Goal: Task Accomplishment & Management: Use online tool/utility

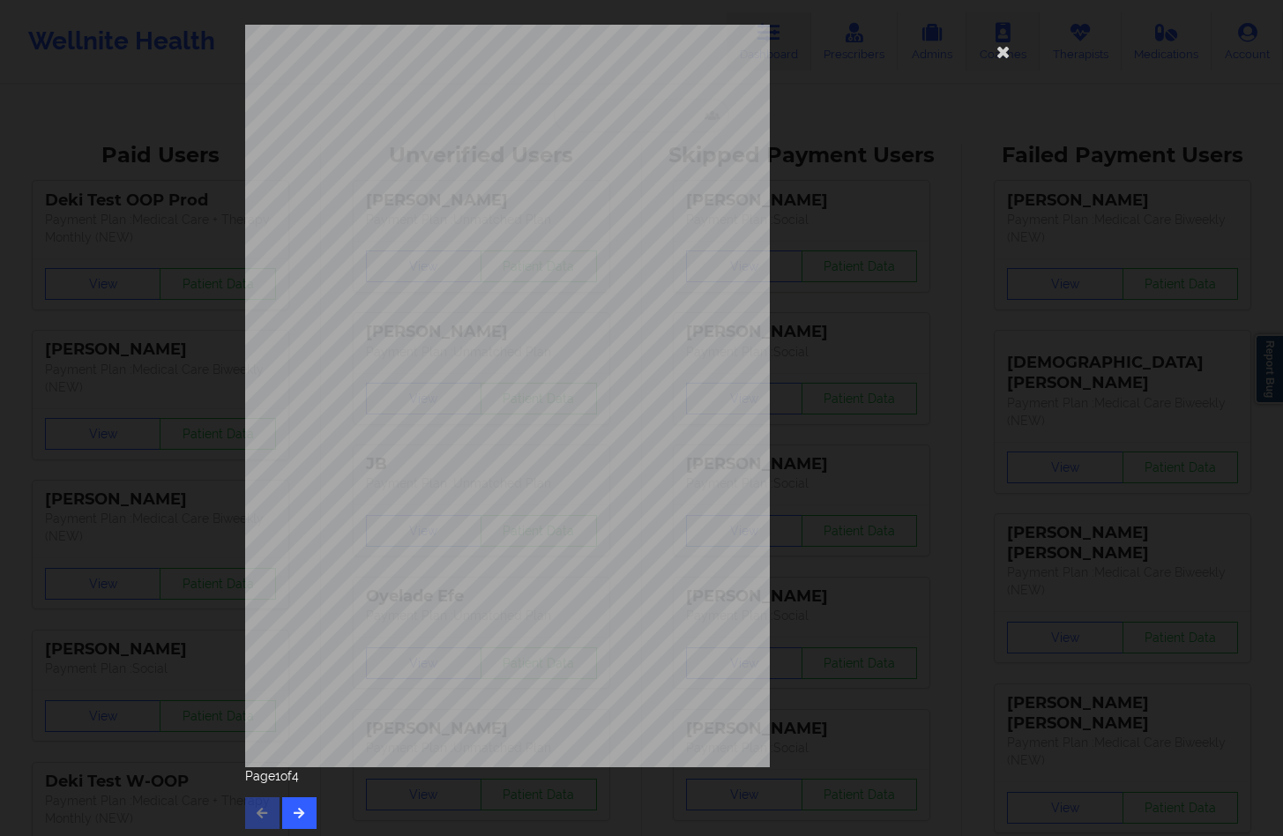
drag, startPoint x: 1008, startPoint y: 43, endPoint x: 984, endPoint y: 56, distance: 26.8
click at [1002, 46] on icon at bounding box center [1003, 51] width 28 height 28
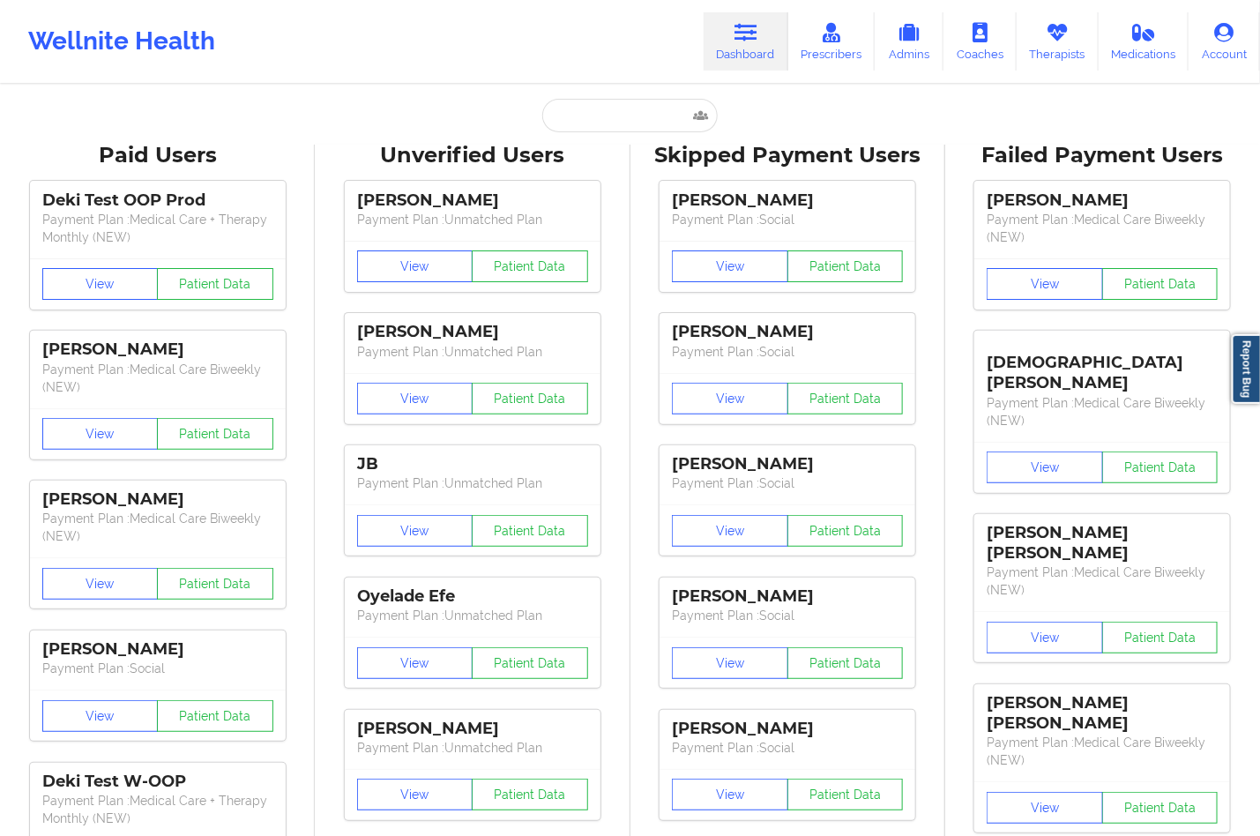
click at [755, 41] on icon at bounding box center [745, 32] width 23 height 19
click at [590, 115] on input "text" at bounding box center [629, 115] width 175 height 33
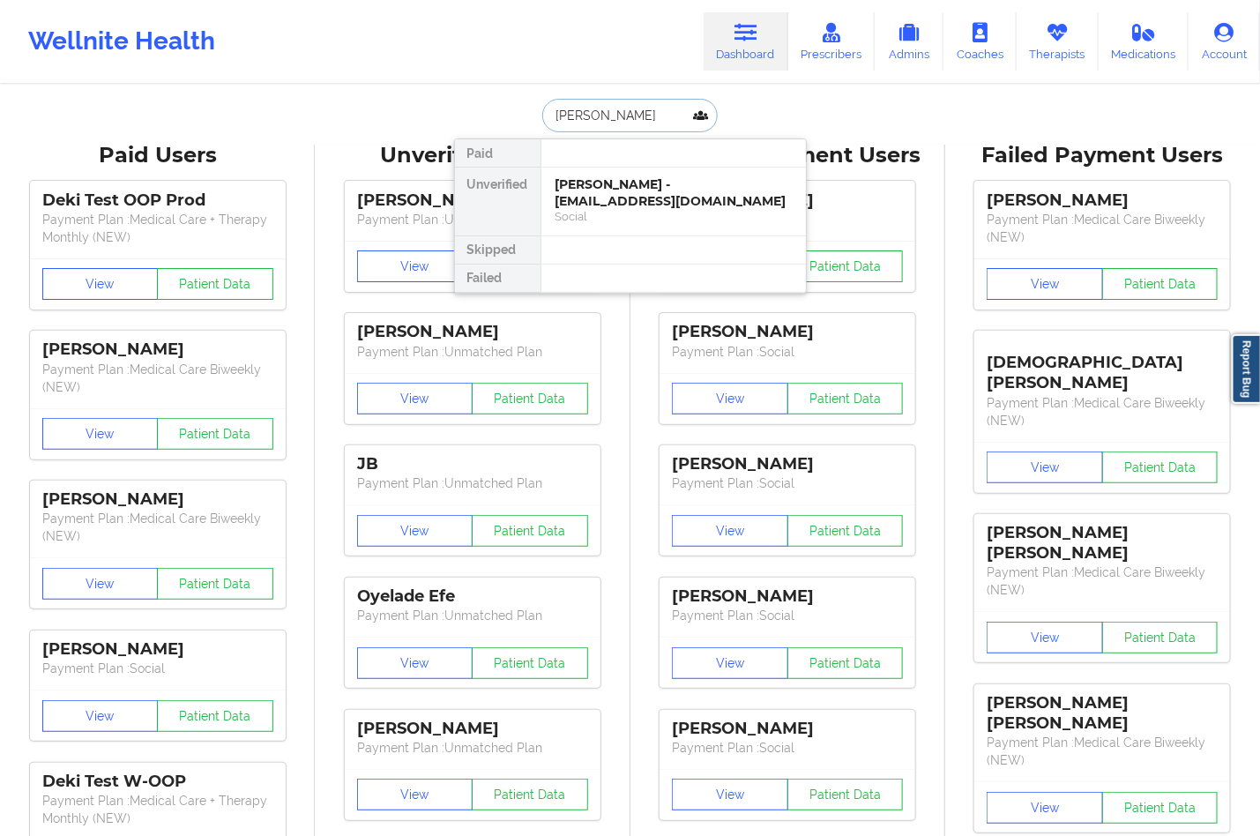
type input "[PERSON_NAME]"
click at [567, 185] on div "[PERSON_NAME] - [EMAIL_ADDRESS][DOMAIN_NAME]" at bounding box center [673, 192] width 236 height 33
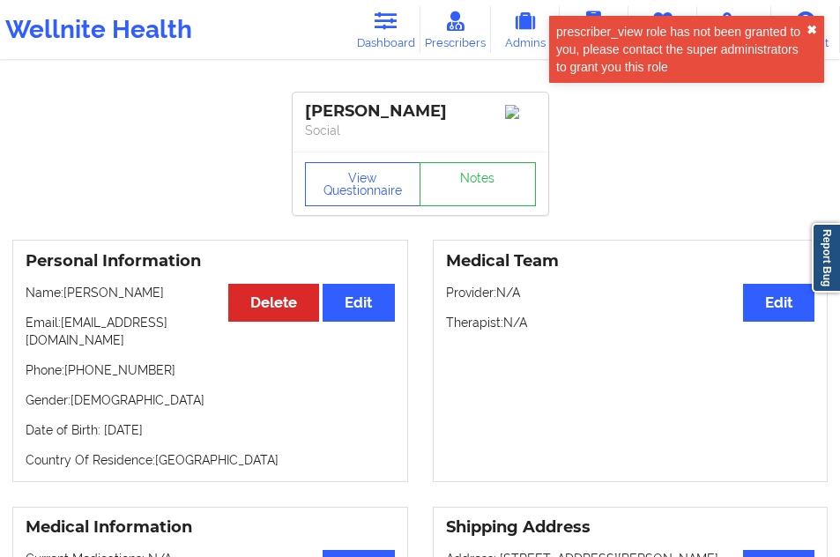
click at [809, 25] on button "✖︎" at bounding box center [812, 30] width 11 height 14
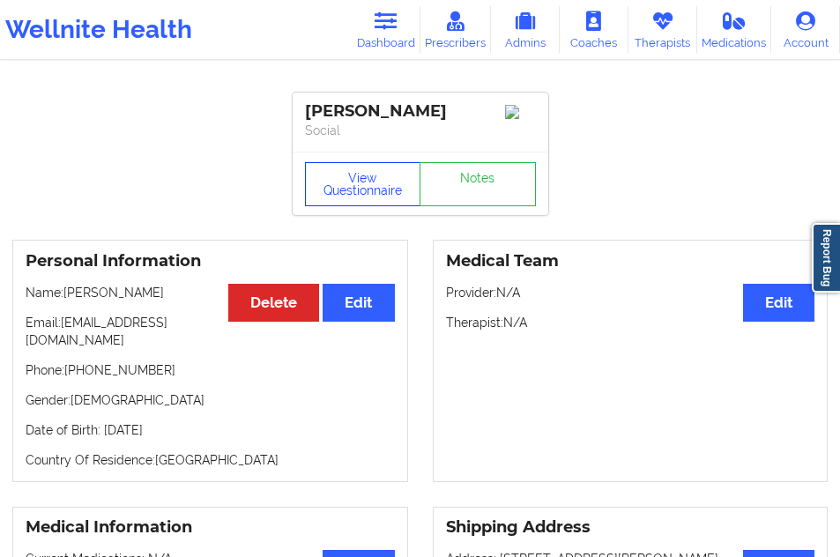
click at [356, 187] on button "View Questionnaire" at bounding box center [363, 184] width 116 height 44
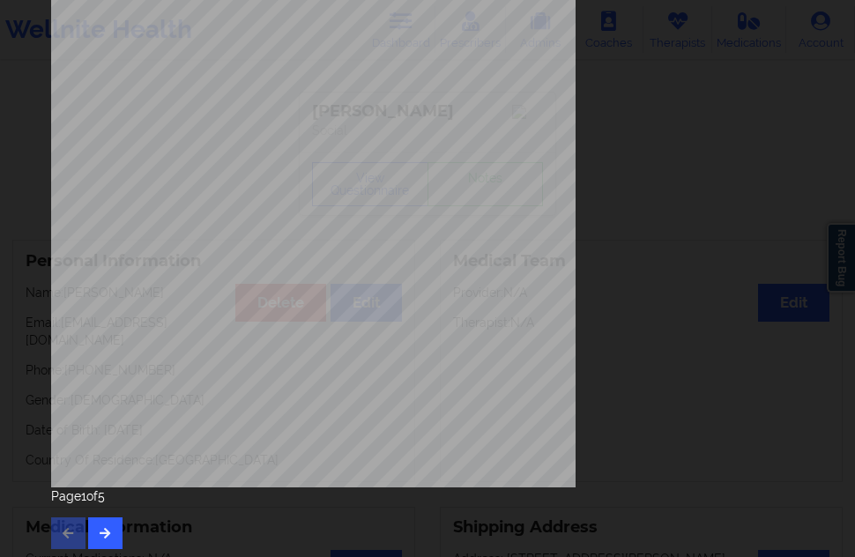
scroll to position [284, 0]
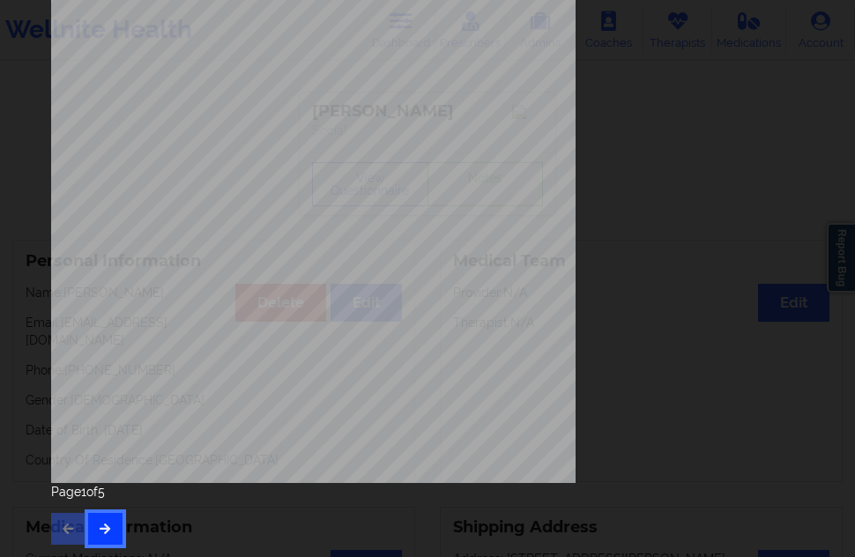
click at [102, 531] on icon "button" at bounding box center [105, 528] width 15 height 11
click at [119, 528] on button "button" at bounding box center [105, 529] width 34 height 32
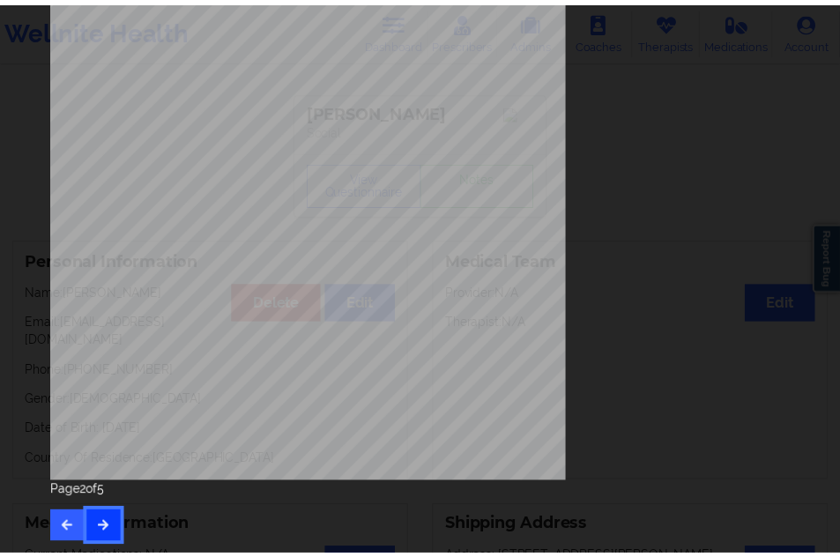
scroll to position [0, 0]
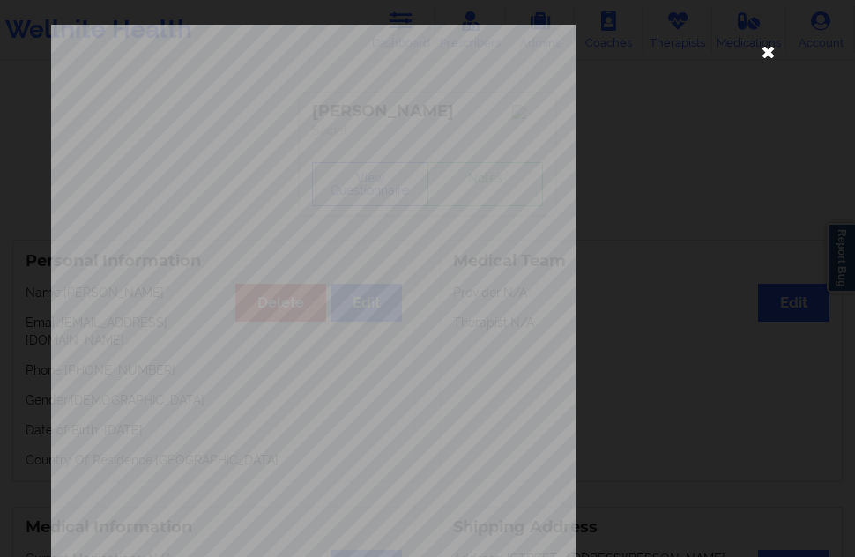
click at [756, 48] on icon at bounding box center [769, 51] width 28 height 28
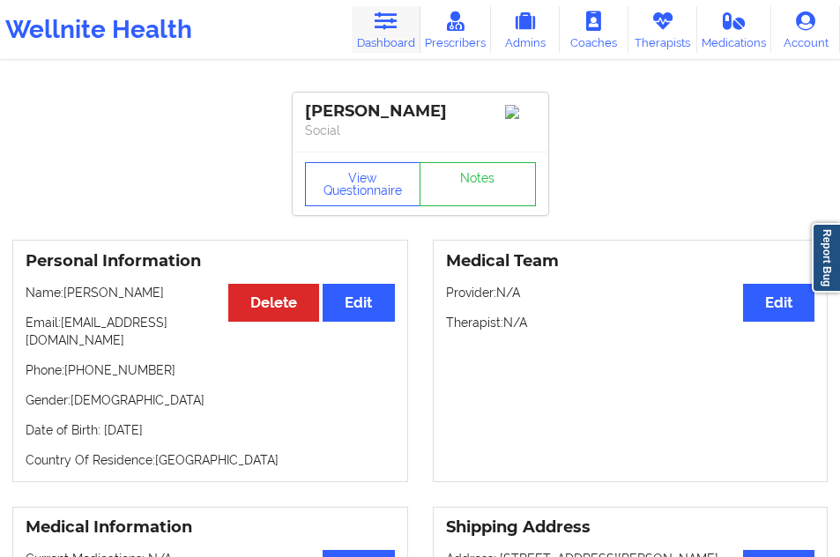
click at [390, 31] on link "Dashboard" at bounding box center [386, 29] width 69 height 47
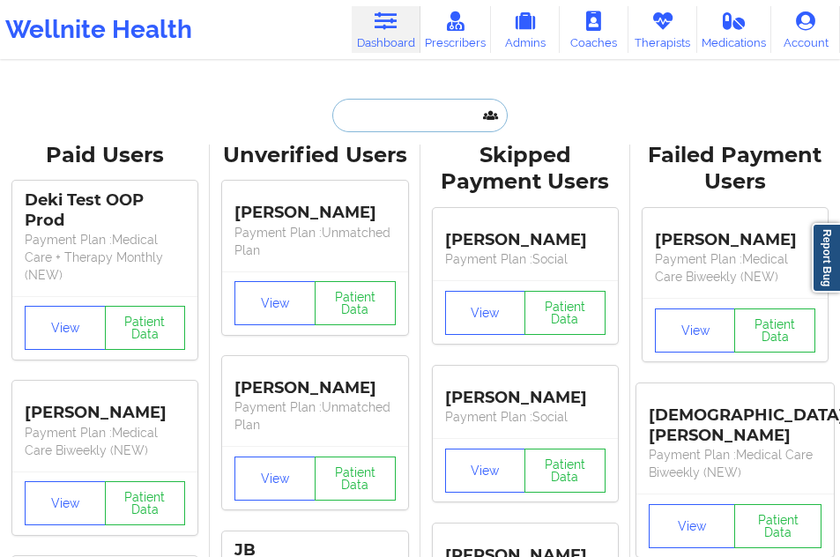
click at [394, 109] on input "text" at bounding box center [419, 115] width 175 height 33
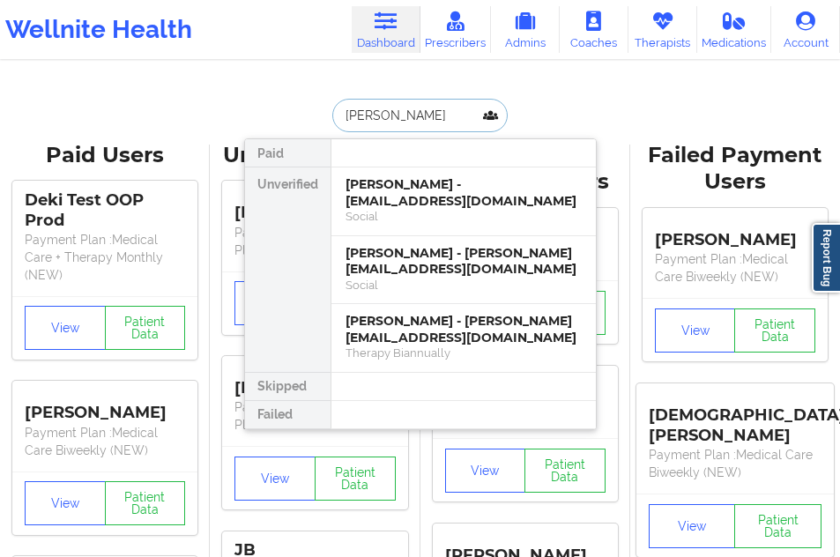
drag, startPoint x: 472, startPoint y: 120, endPoint x: 397, endPoint y: 123, distance: 75.9
click at [397, 123] on input "ANDREA MARTINEZ" at bounding box center [419, 115] width 175 height 33
type input "[PERSON_NAME]"
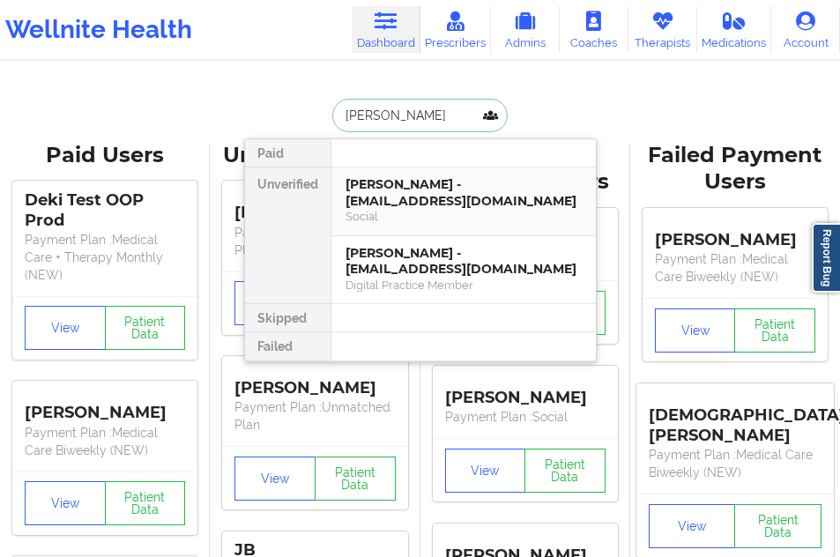
click at [412, 208] on div "[PERSON_NAME] - [EMAIL_ADDRESS][DOMAIN_NAME]" at bounding box center [464, 192] width 236 height 33
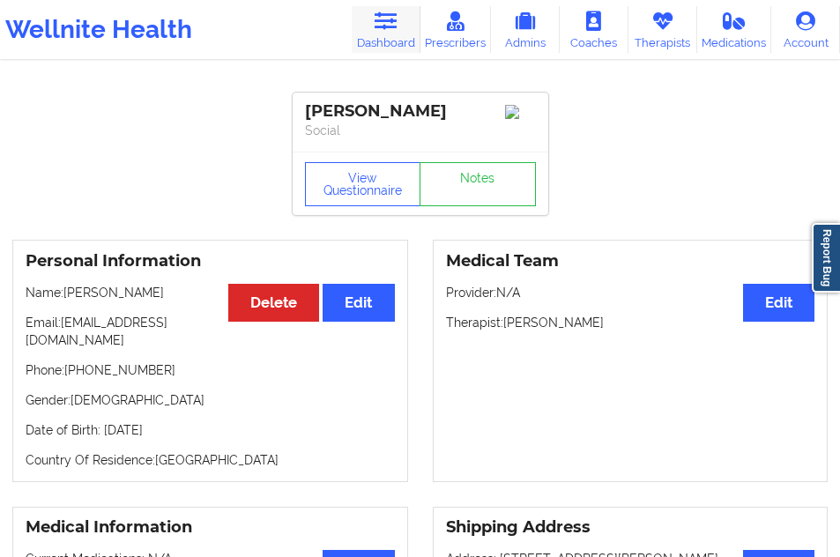
click at [383, 30] on icon at bounding box center [385, 20] width 23 height 19
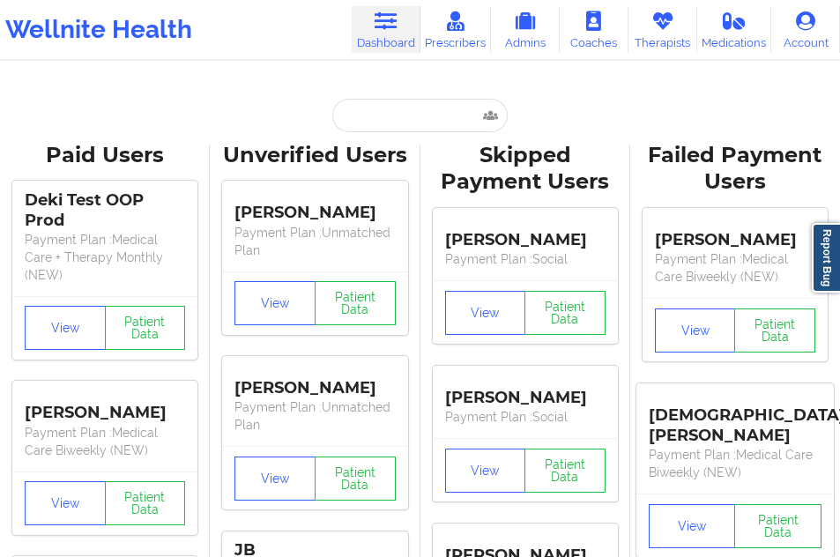
click at [368, 123] on input "text" at bounding box center [419, 115] width 175 height 33
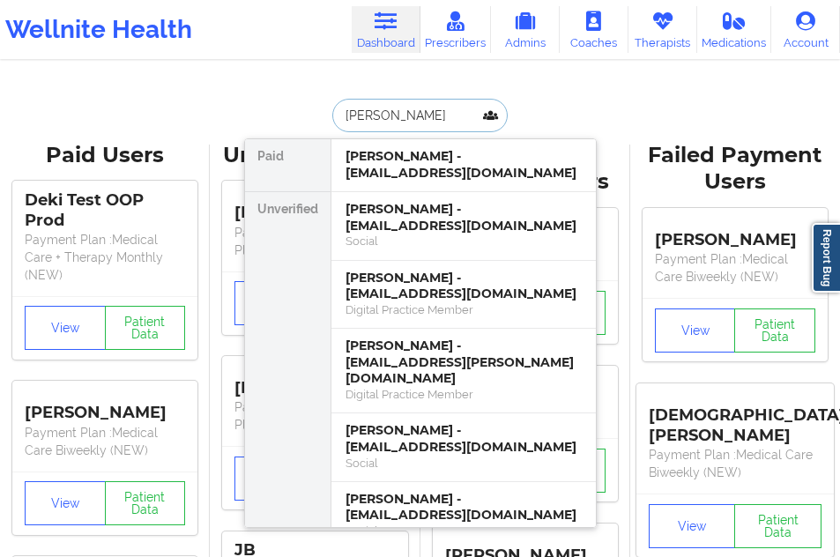
type input "[PERSON_NAME]"
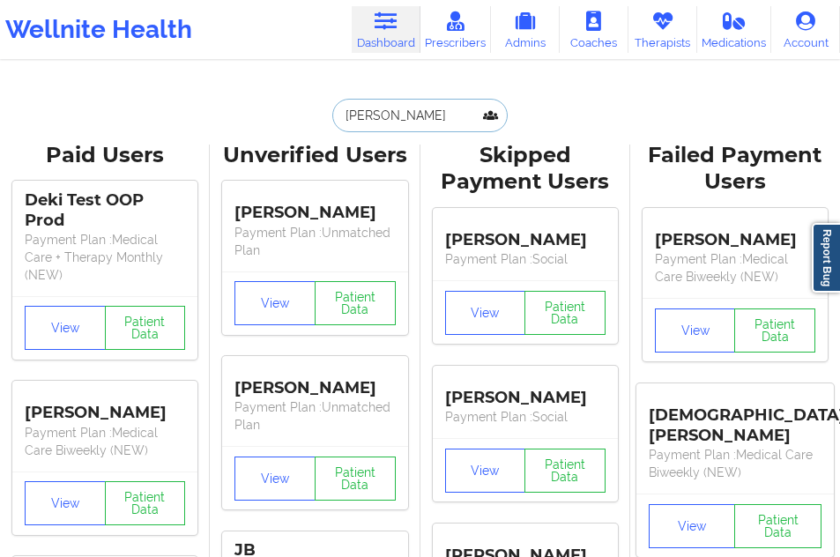
click at [405, 104] on input "[PERSON_NAME]" at bounding box center [419, 115] width 175 height 33
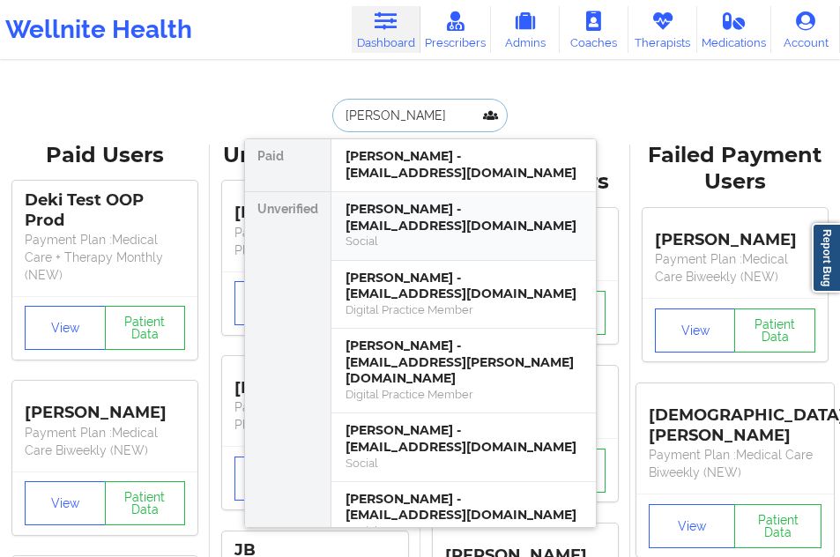
click at [387, 223] on div "[PERSON_NAME] - [EMAIL_ADDRESS][DOMAIN_NAME]" at bounding box center [464, 217] width 236 height 33
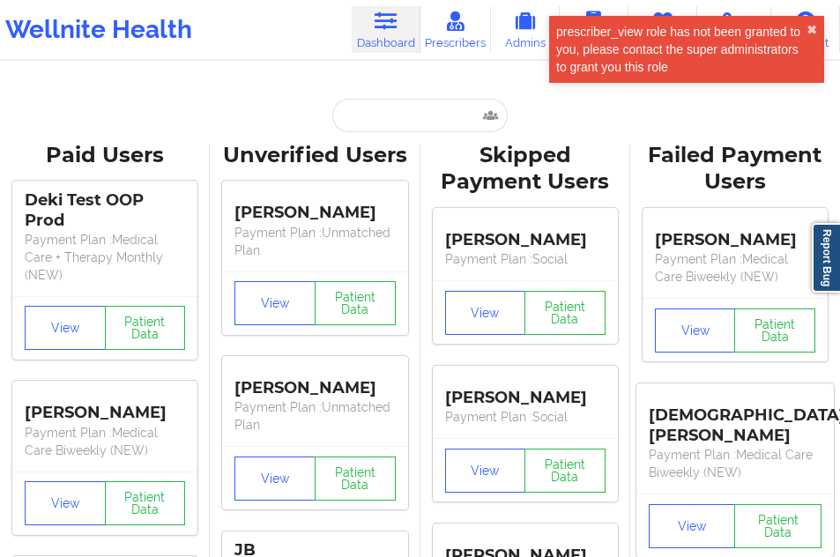
click at [380, 51] on link "Dashboard" at bounding box center [386, 29] width 69 height 47
click at [367, 119] on input "text" at bounding box center [419, 115] width 175 height 33
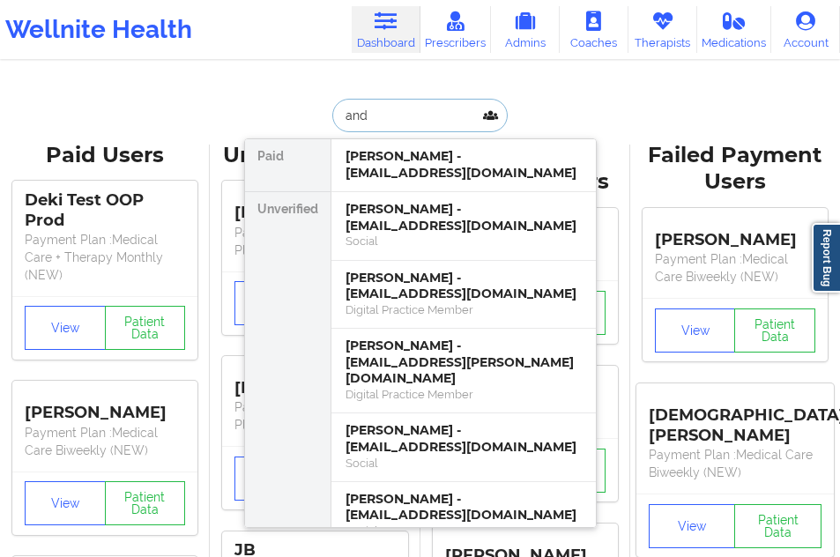
type input "andr"
click at [351, 293] on div "[PERSON_NAME] - [EMAIL_ADDRESS][DOMAIN_NAME]" at bounding box center [464, 286] width 236 height 33
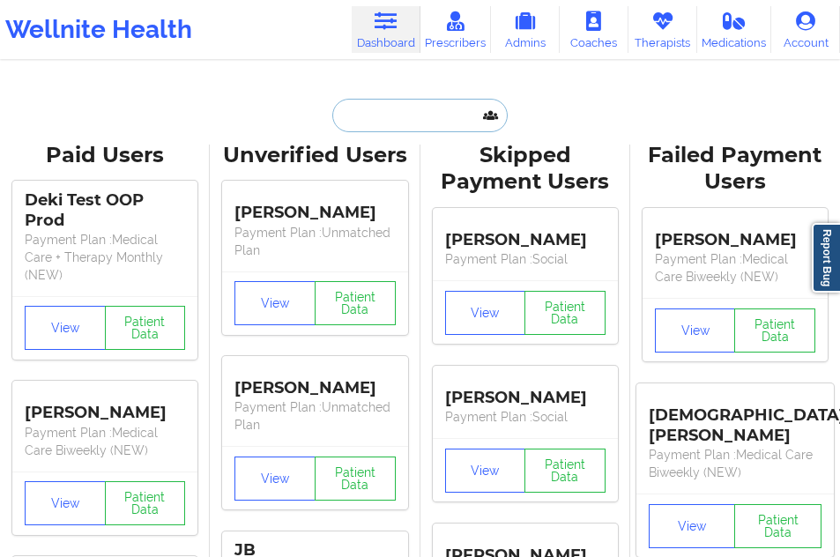
click at [366, 110] on input "text" at bounding box center [419, 115] width 175 height 33
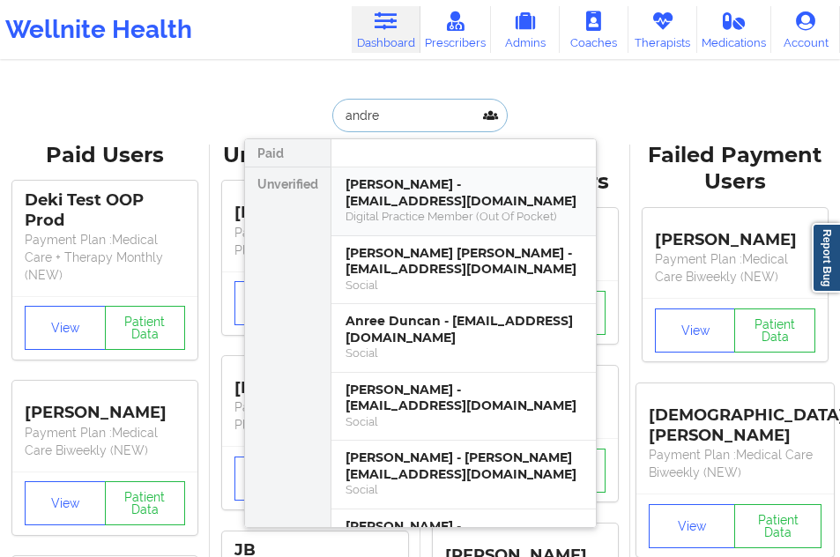
type input "[PERSON_NAME]"
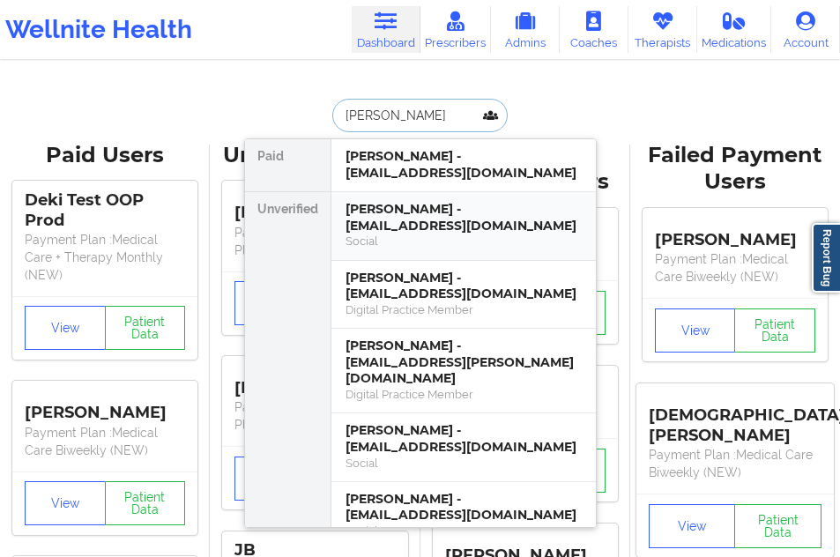
click at [388, 234] on div "[PERSON_NAME] - [EMAIL_ADDRESS][DOMAIN_NAME]" at bounding box center [464, 217] width 236 height 33
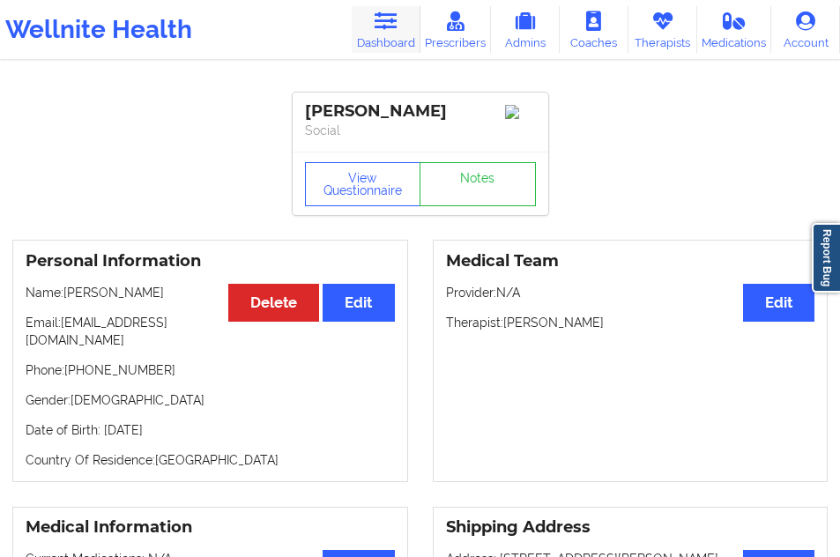
click at [394, 24] on icon at bounding box center [385, 20] width 23 height 19
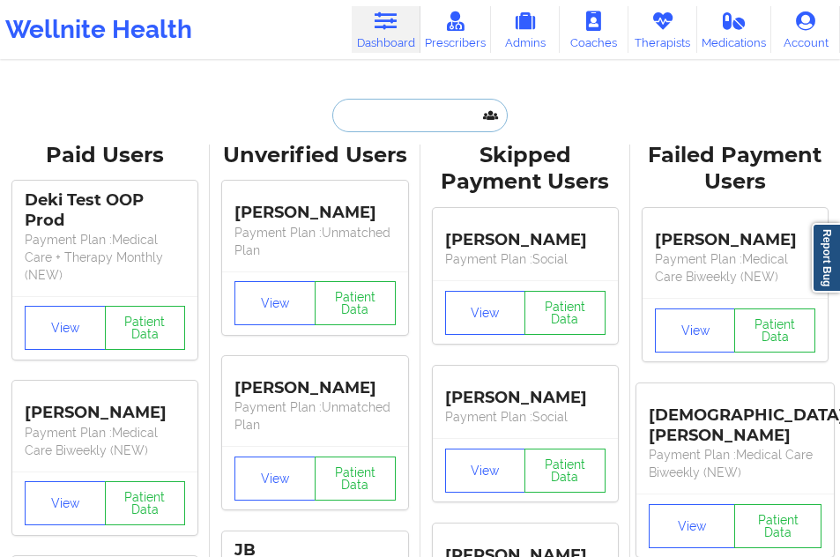
click at [362, 113] on input "text" at bounding box center [419, 115] width 175 height 33
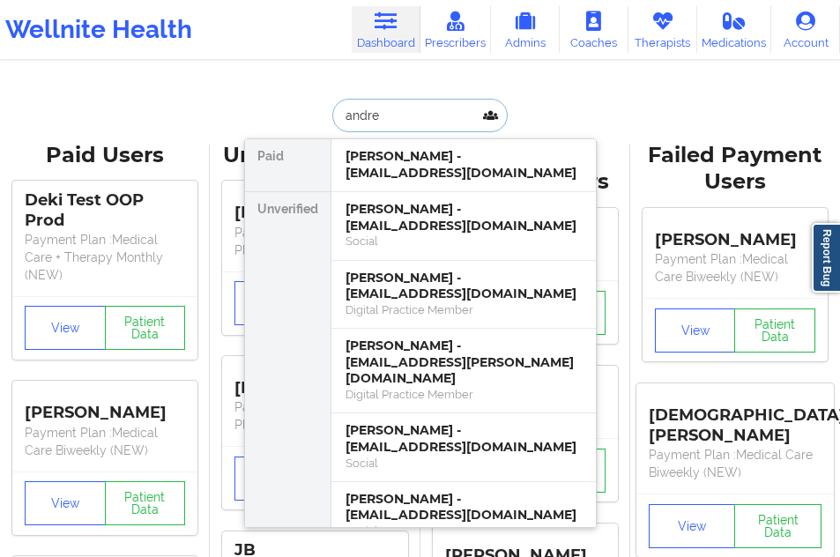
type input "[PERSON_NAME]"
click at [403, 300] on div "[PERSON_NAME] - [EMAIL_ADDRESS][DOMAIN_NAME]" at bounding box center [464, 286] width 236 height 33
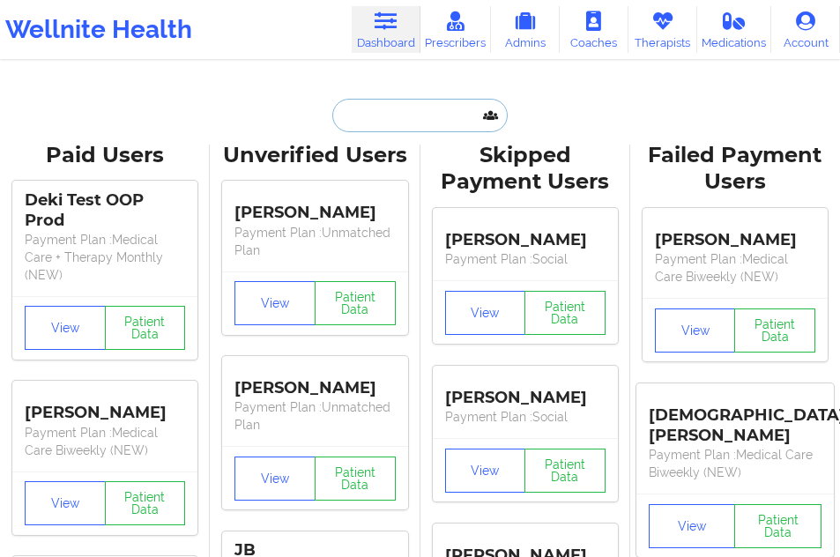
click at [378, 118] on input "text" at bounding box center [419, 115] width 175 height 33
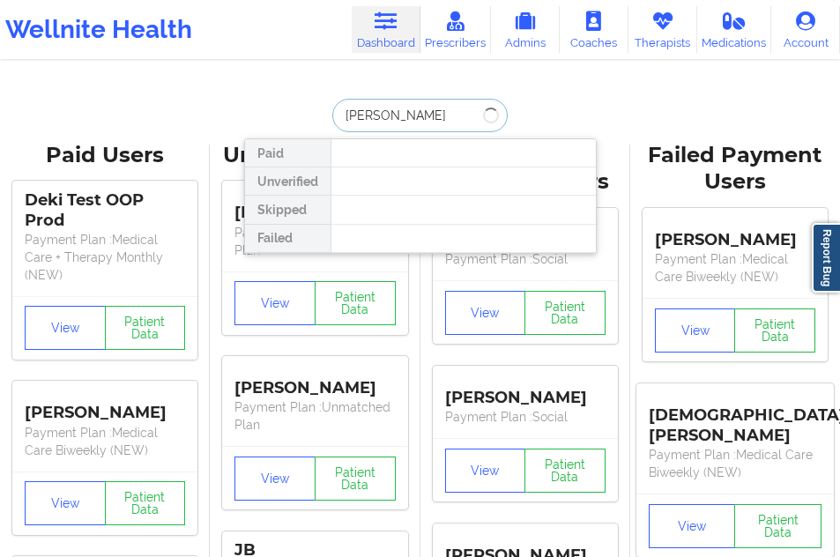
type input "[PERSON_NAME]"
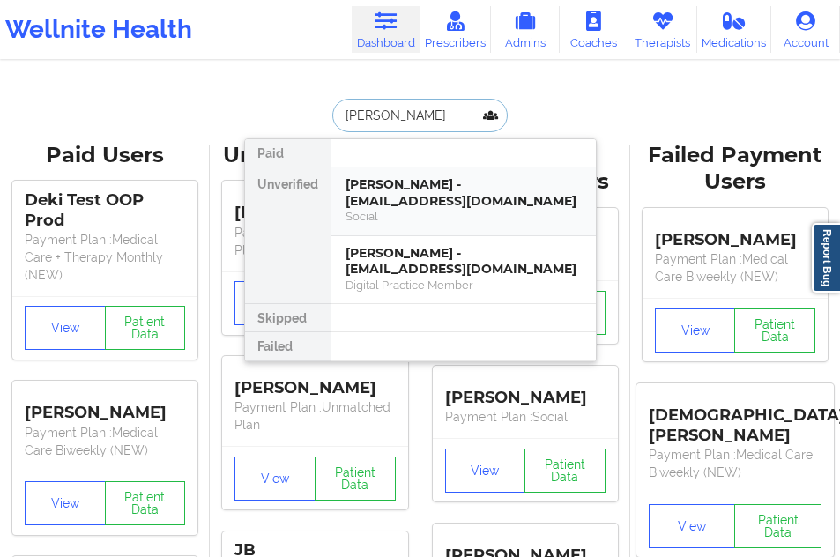
click at [386, 204] on div "[PERSON_NAME] - [EMAIL_ADDRESS][DOMAIN_NAME]" at bounding box center [464, 192] width 236 height 33
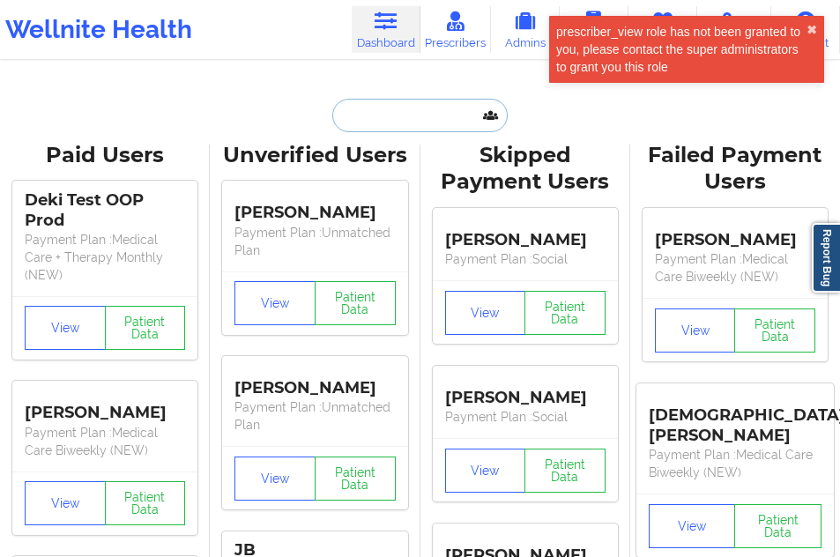
click at [436, 108] on input "text" at bounding box center [419, 115] width 175 height 33
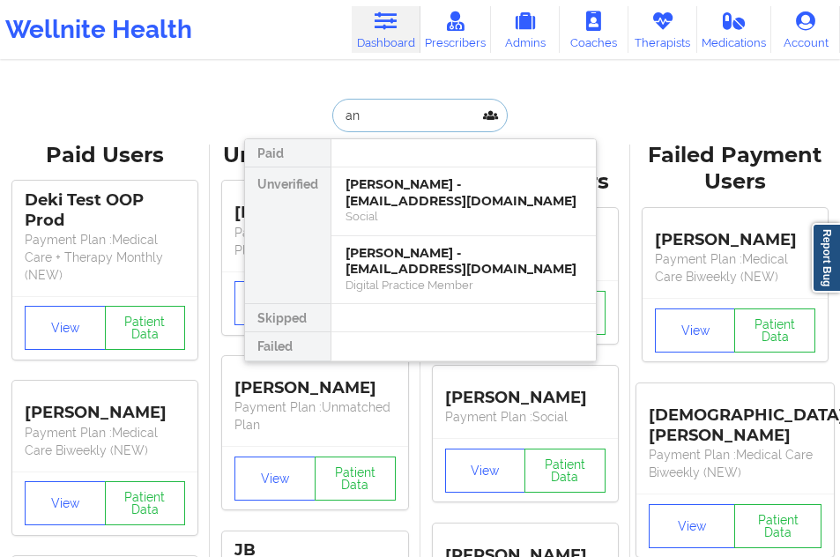
type input "and"
click at [440, 251] on div "[PERSON_NAME] - [EMAIL_ADDRESS][DOMAIN_NAME]" at bounding box center [464, 261] width 236 height 33
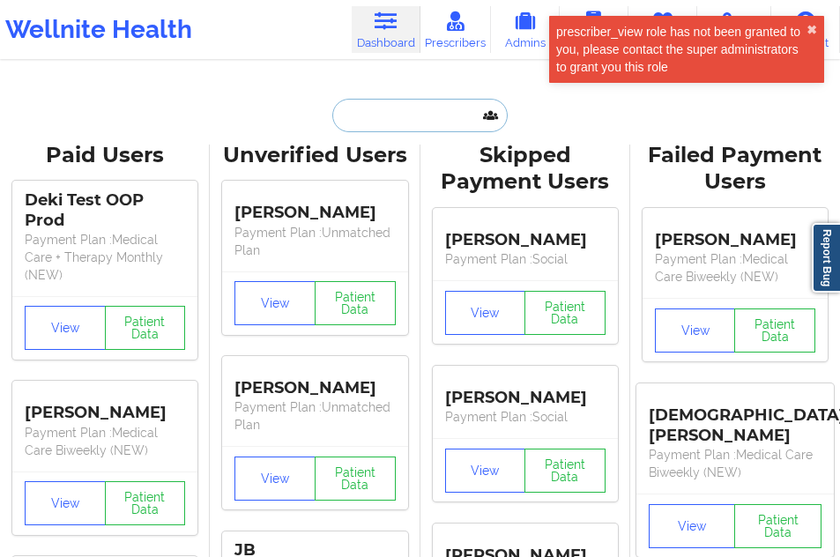
click at [378, 125] on input "text" at bounding box center [419, 115] width 175 height 33
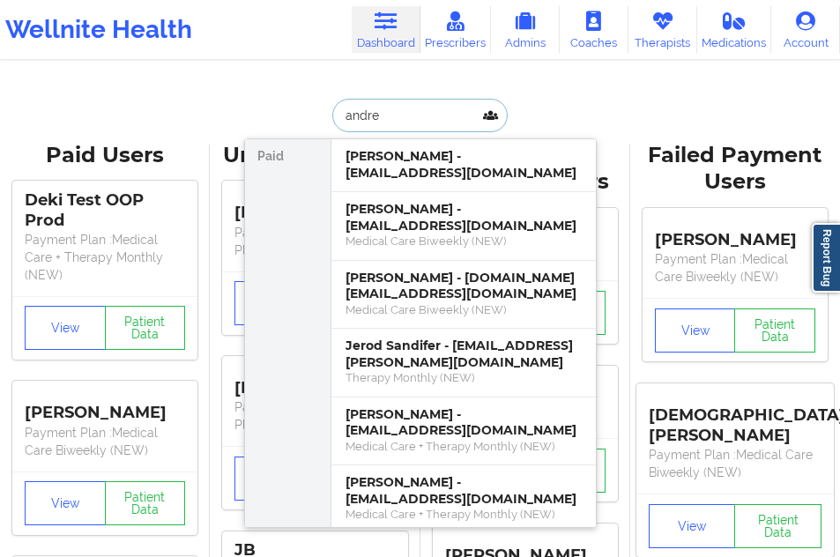
type input "[PERSON_NAME]"
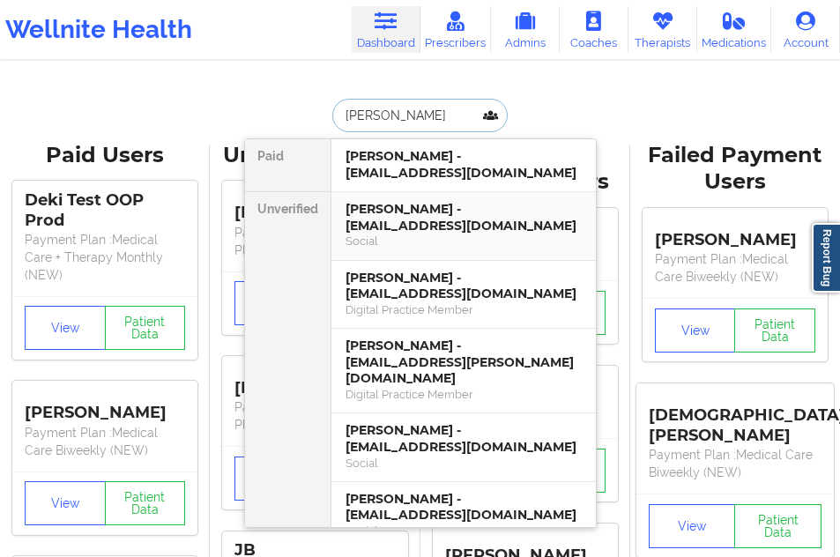
click at [390, 221] on div "[PERSON_NAME] - [EMAIL_ADDRESS][DOMAIN_NAME]" at bounding box center [464, 217] width 236 height 33
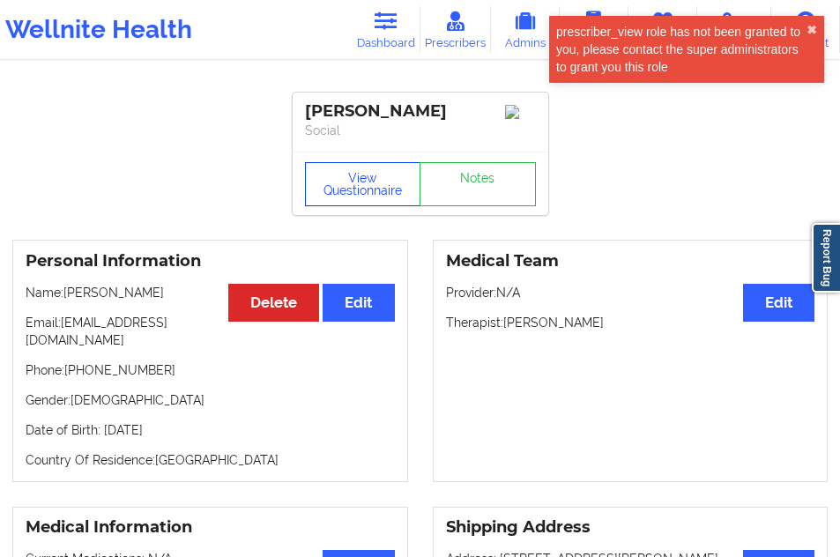
click at [349, 204] on button "View Questionnaire" at bounding box center [363, 184] width 116 height 44
click at [811, 25] on button "✖︎" at bounding box center [812, 30] width 11 height 14
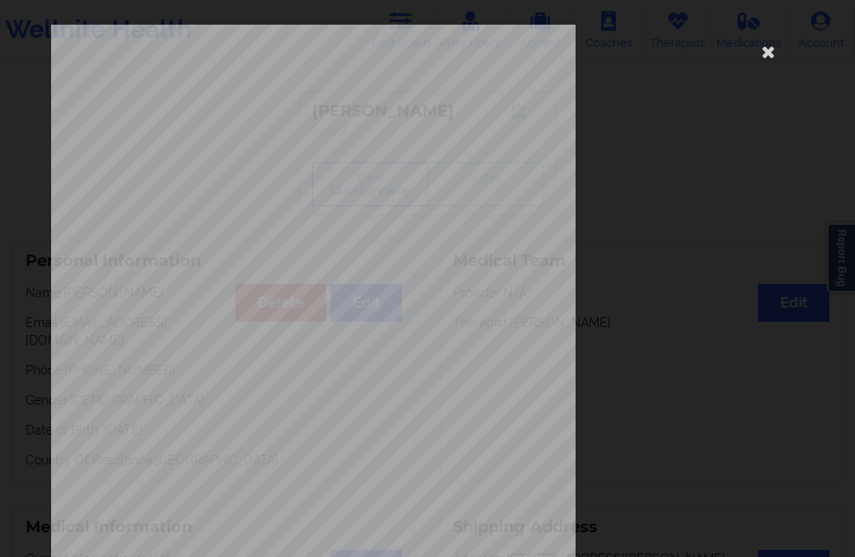
scroll to position [284, 0]
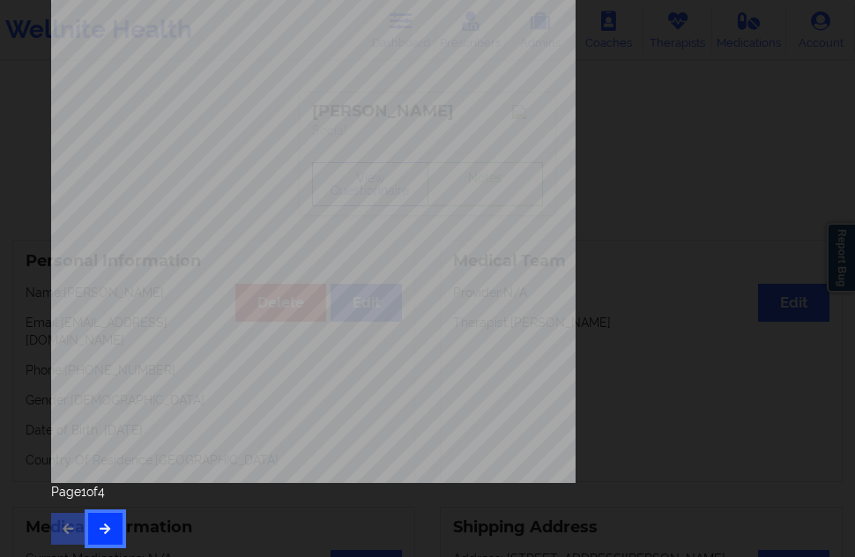
click at [100, 513] on button "button" at bounding box center [105, 529] width 34 height 32
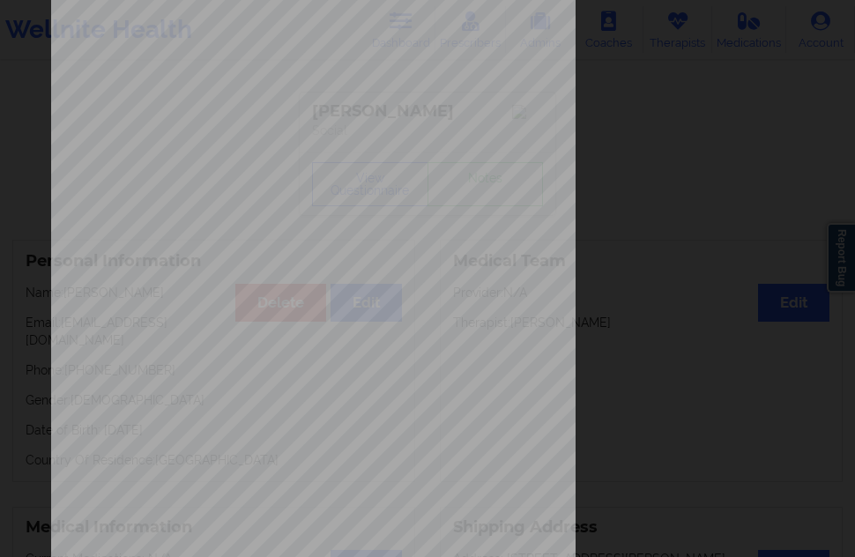
scroll to position [264, 0]
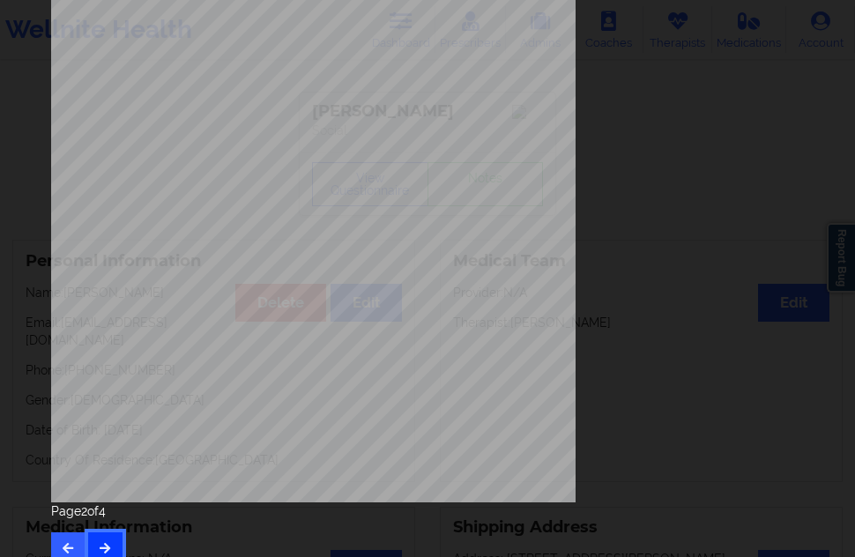
click at [103, 534] on button "button" at bounding box center [105, 548] width 34 height 32
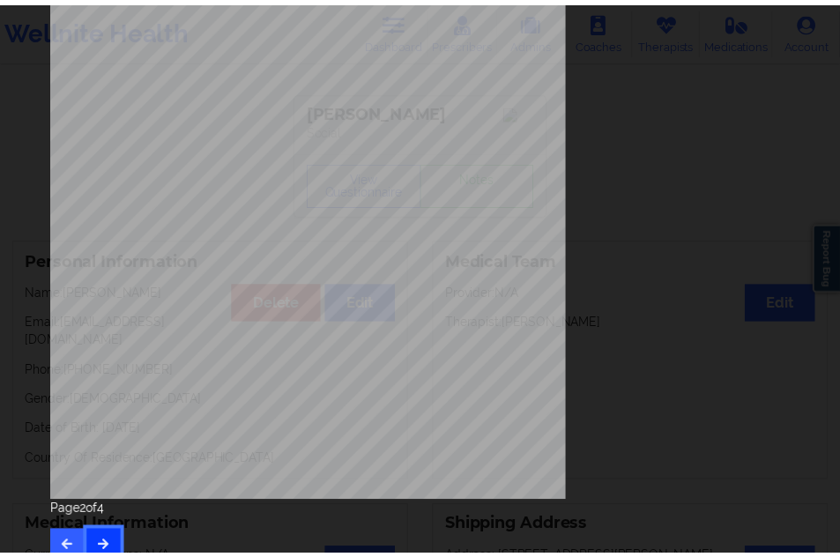
scroll to position [0, 0]
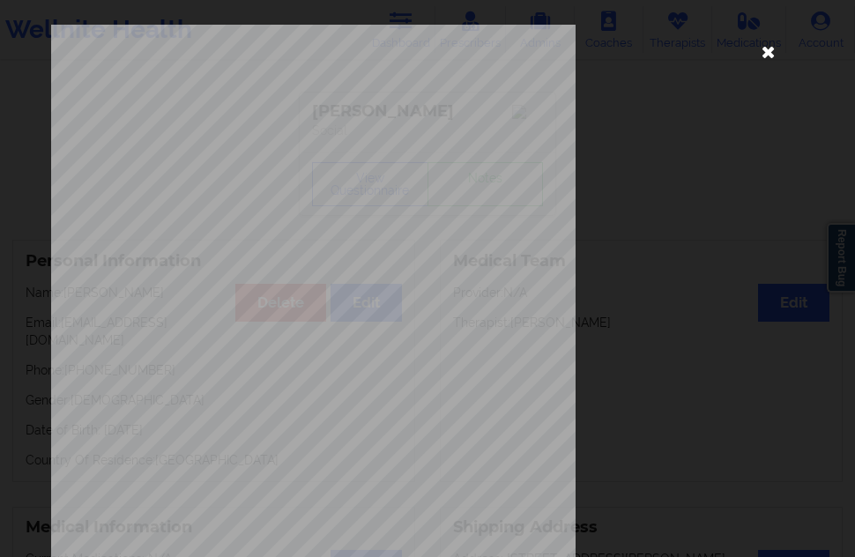
click at [764, 59] on icon at bounding box center [769, 51] width 28 height 28
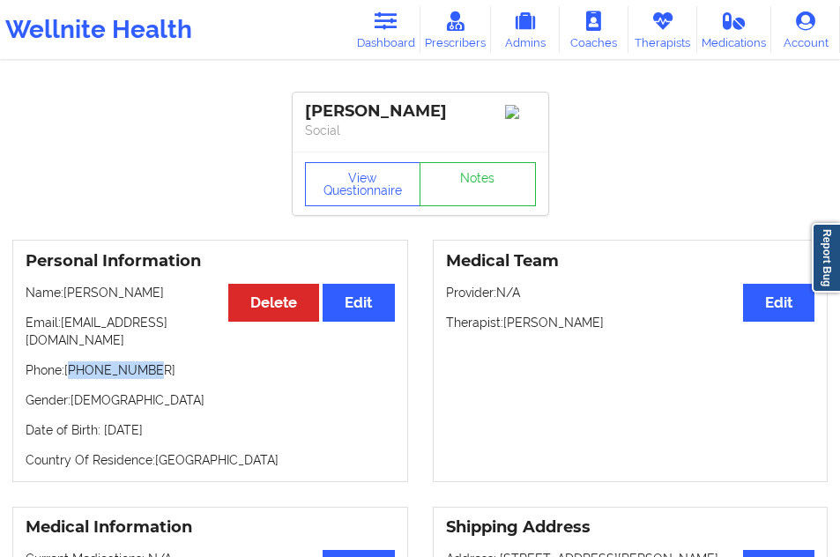
drag, startPoint x: 71, startPoint y: 357, endPoint x: 175, endPoint y: 359, distance: 104.9
click at [175, 361] on p "Phone: [PHONE_NUMBER]" at bounding box center [210, 370] width 369 height 18
copy p "19173748259"
click at [406, 32] on link "Dashboard" at bounding box center [386, 29] width 69 height 47
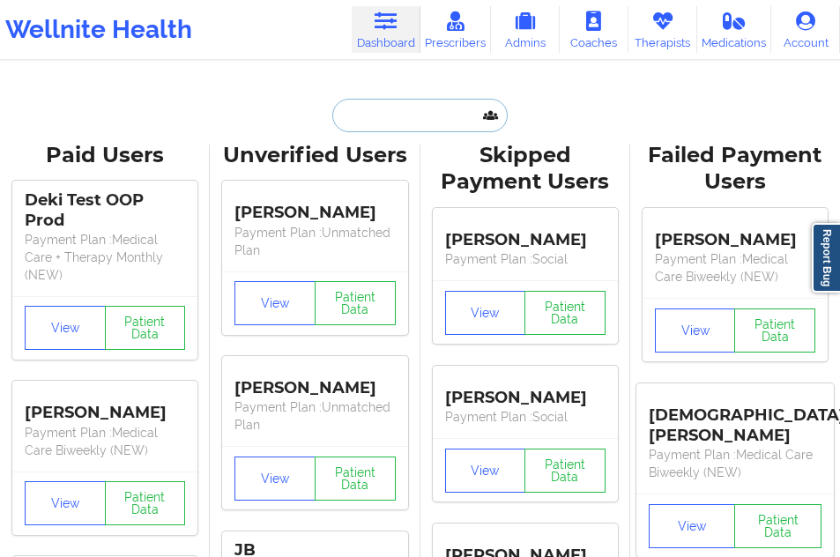
click at [374, 106] on input "text" at bounding box center [419, 115] width 175 height 33
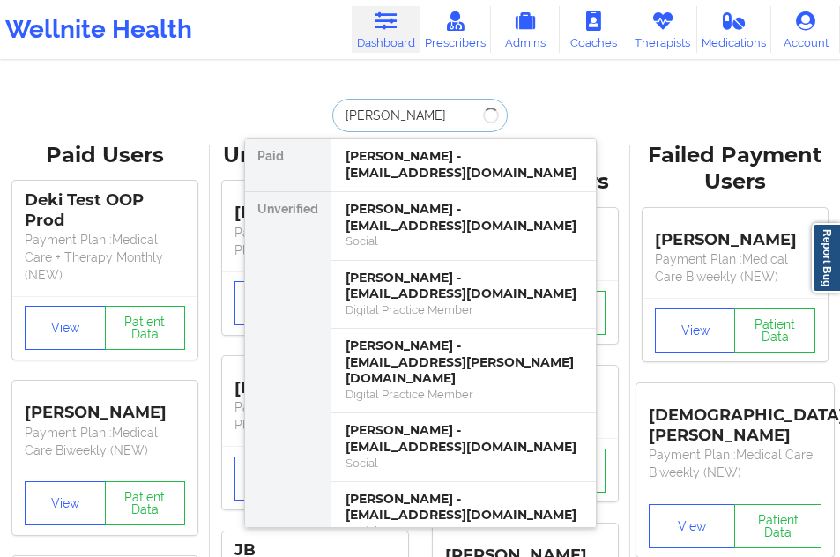
type input "[PERSON_NAME]"
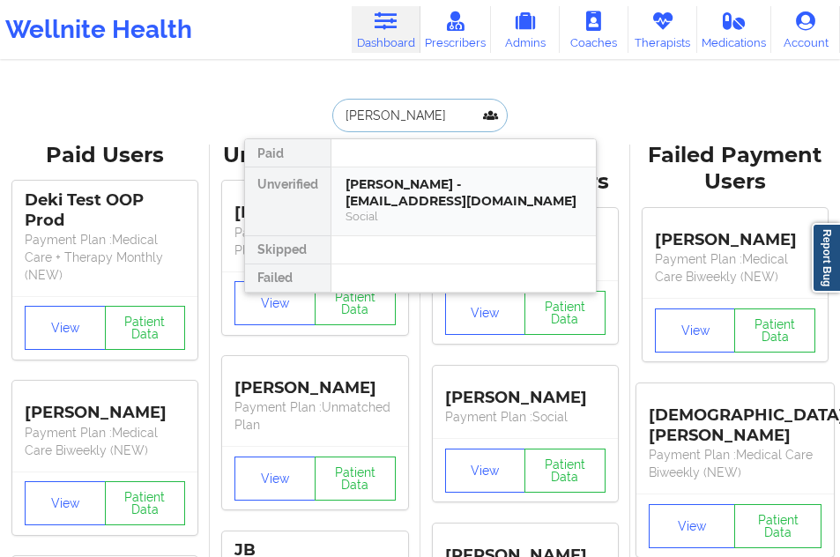
click at [365, 186] on div "[PERSON_NAME] - [EMAIL_ADDRESS][DOMAIN_NAME]" at bounding box center [464, 192] width 236 height 33
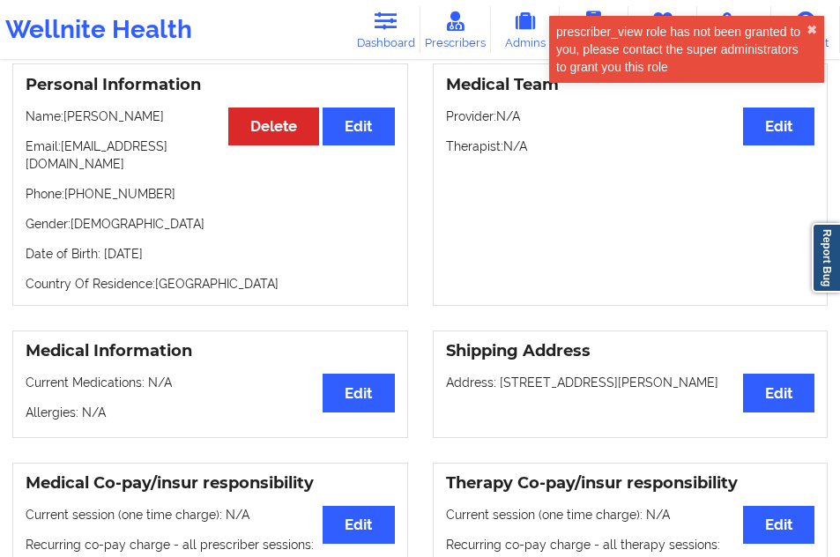
scroll to position [353, 0]
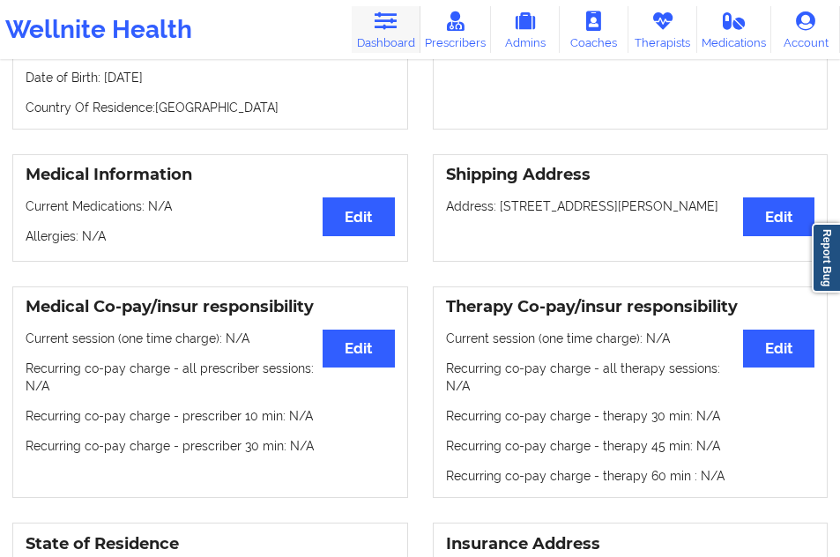
click at [383, 48] on link "Dashboard" at bounding box center [386, 29] width 69 height 47
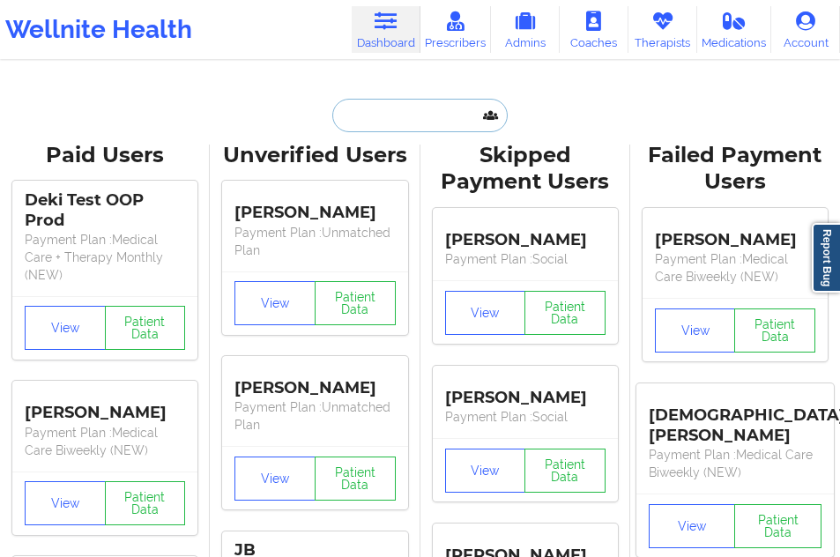
click at [339, 101] on input "text" at bounding box center [419, 115] width 175 height 33
click at [398, 122] on input "text" at bounding box center [419, 115] width 175 height 33
click at [361, 123] on input "text" at bounding box center [419, 115] width 175 height 33
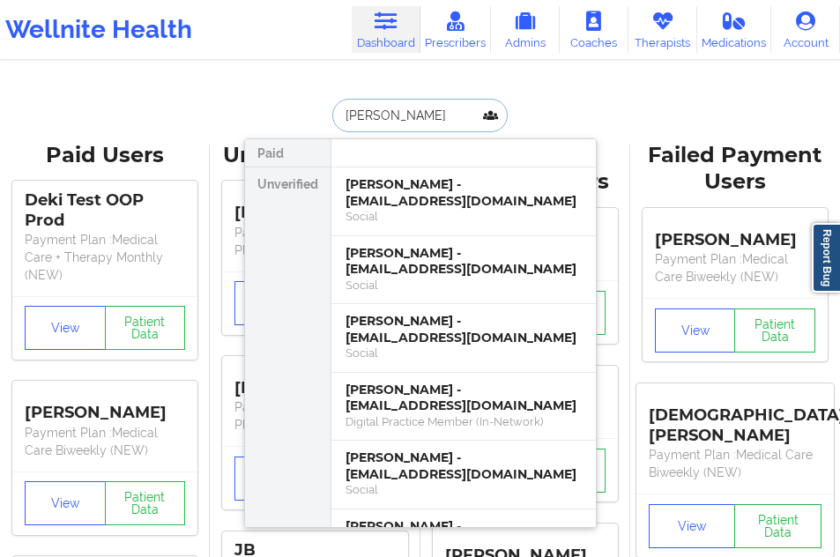
type input "[PERSON_NAME]"
click at [372, 198] on div "[PERSON_NAME] - [EMAIL_ADDRESS][DOMAIN_NAME]" at bounding box center [464, 192] width 236 height 33
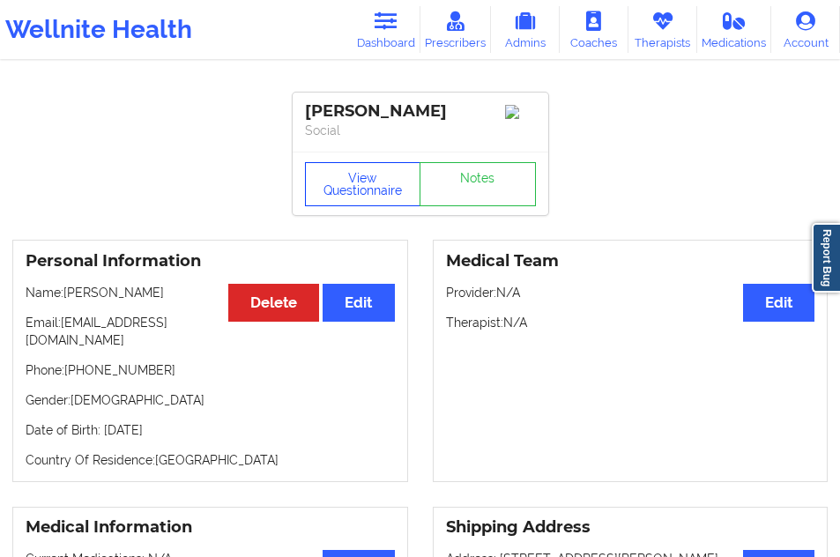
click at [321, 203] on button "View Questionnaire" at bounding box center [363, 184] width 116 height 44
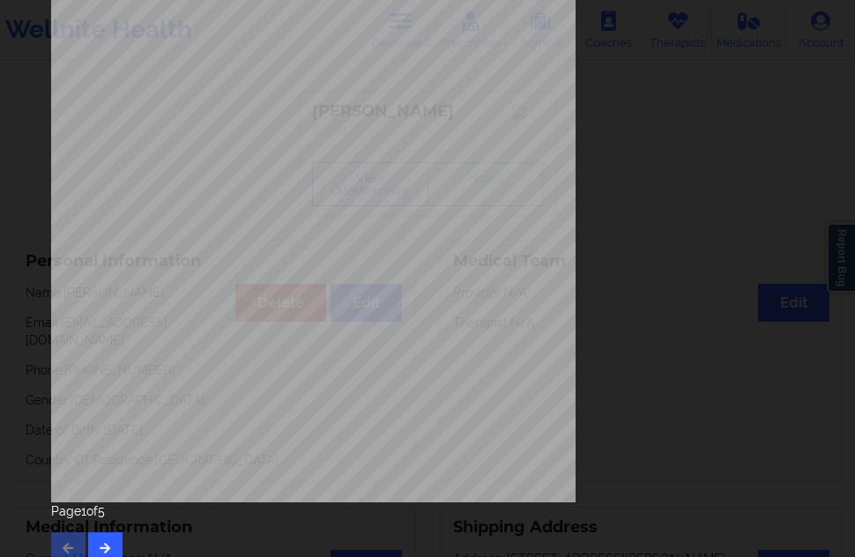
scroll to position [284, 0]
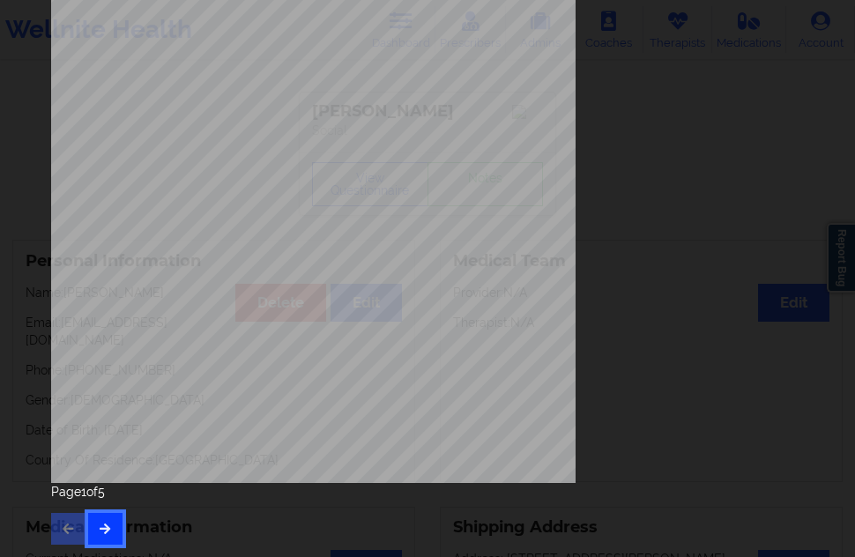
click at [106, 532] on icon "button" at bounding box center [105, 528] width 15 height 11
click at [105, 523] on icon "button" at bounding box center [105, 528] width 15 height 11
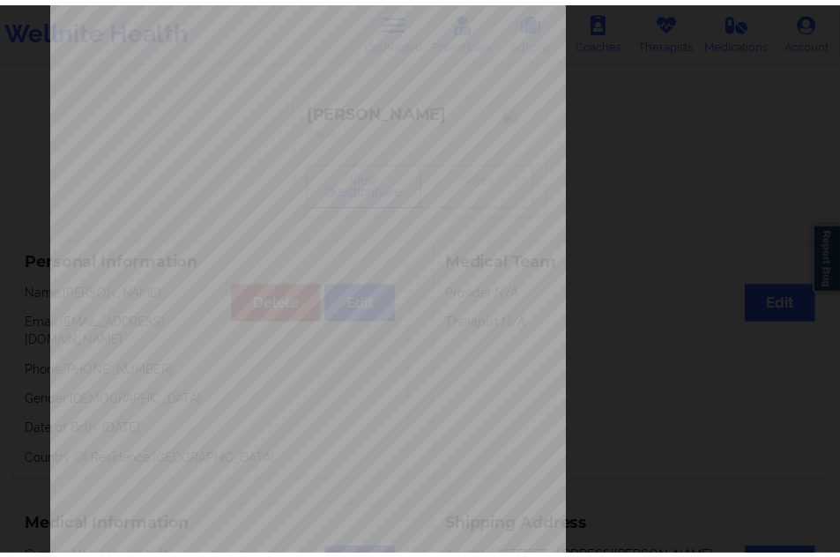
scroll to position [0, 0]
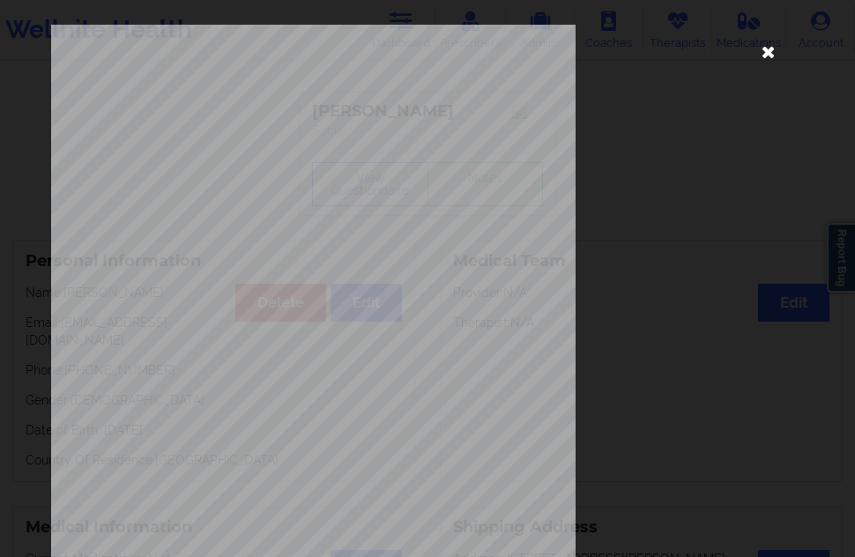
click at [764, 56] on icon at bounding box center [769, 51] width 28 height 28
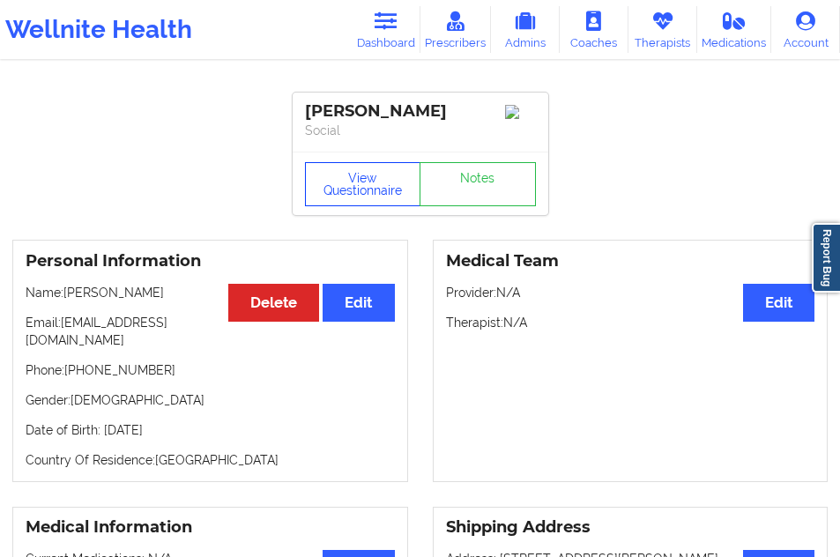
click at [366, 197] on button "View Questionnaire" at bounding box center [363, 184] width 116 height 44
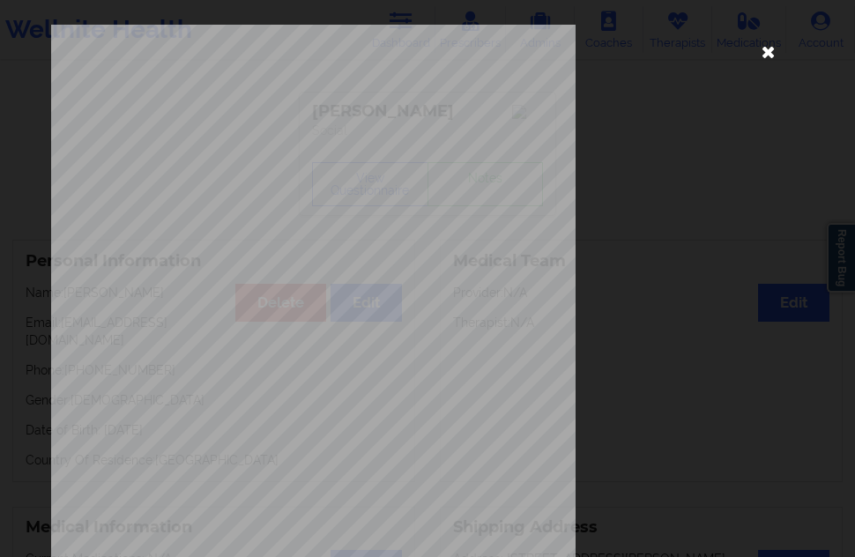
click at [755, 48] on icon at bounding box center [769, 51] width 28 height 28
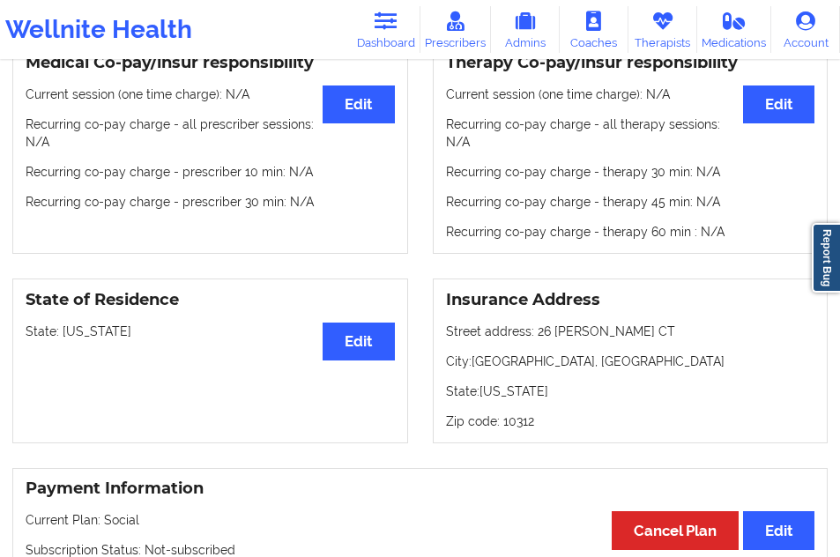
scroll to position [617, 0]
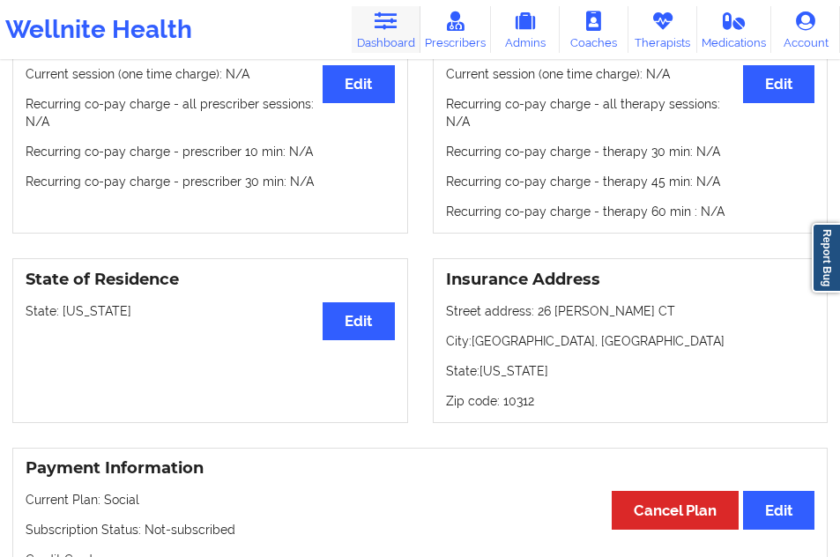
click at [383, 28] on icon at bounding box center [385, 20] width 23 height 19
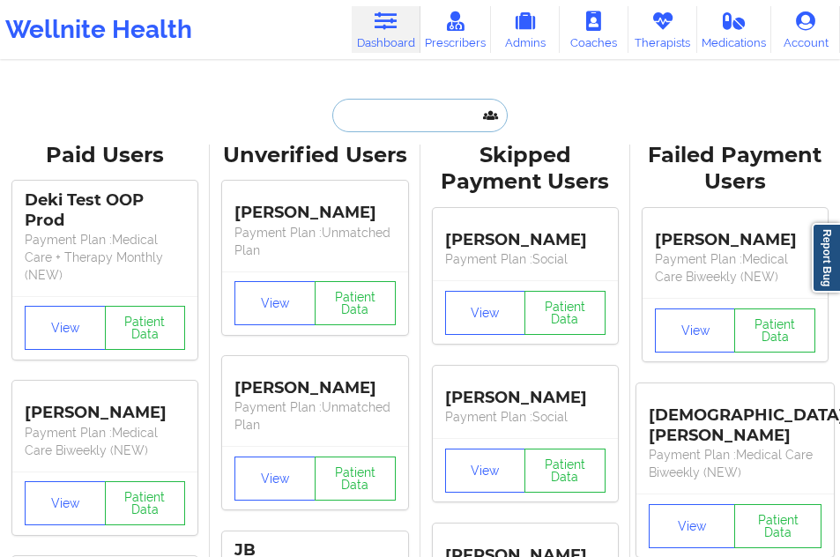
click at [376, 129] on input "text" at bounding box center [419, 115] width 175 height 33
click at [383, 122] on input "text" at bounding box center [419, 115] width 175 height 33
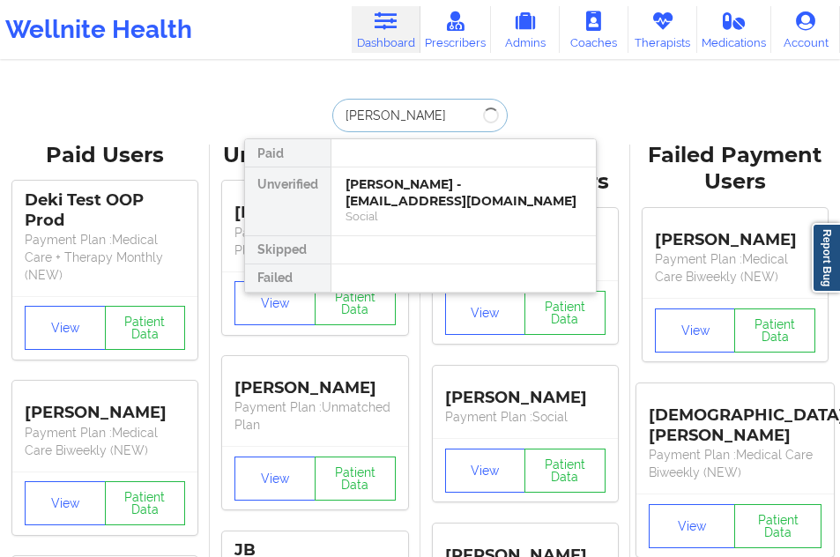
type input "[PERSON_NAME]"
click at [378, 187] on div "[PERSON_NAME] - [EMAIL_ADDRESS][DOMAIN_NAME]" at bounding box center [464, 192] width 236 height 33
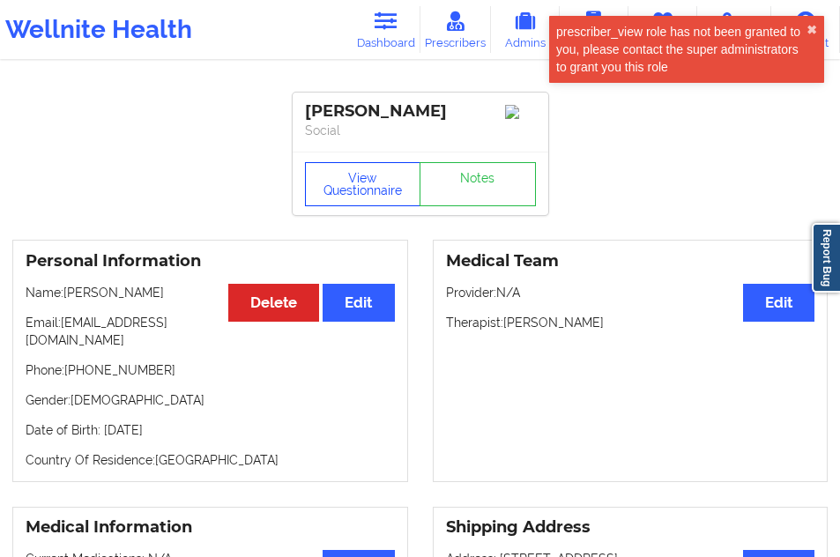
click at [376, 187] on button "View Questionnaire" at bounding box center [363, 184] width 116 height 44
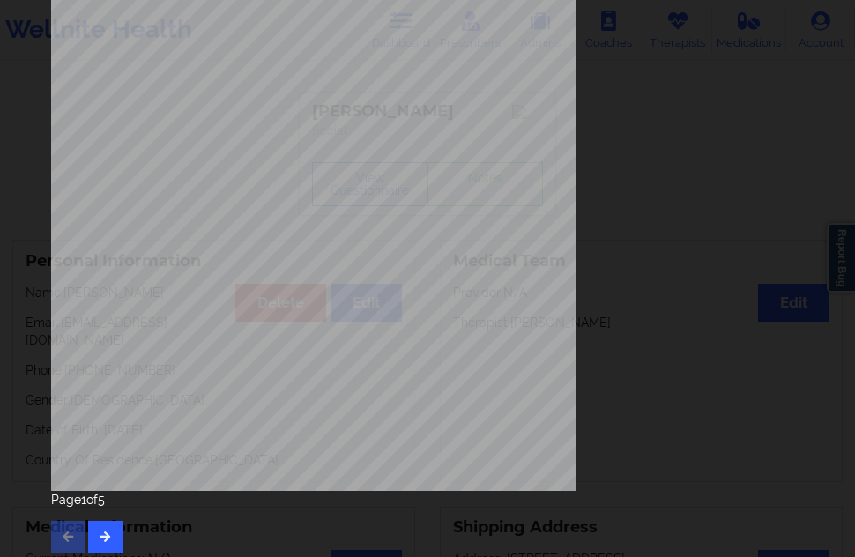
scroll to position [284, 0]
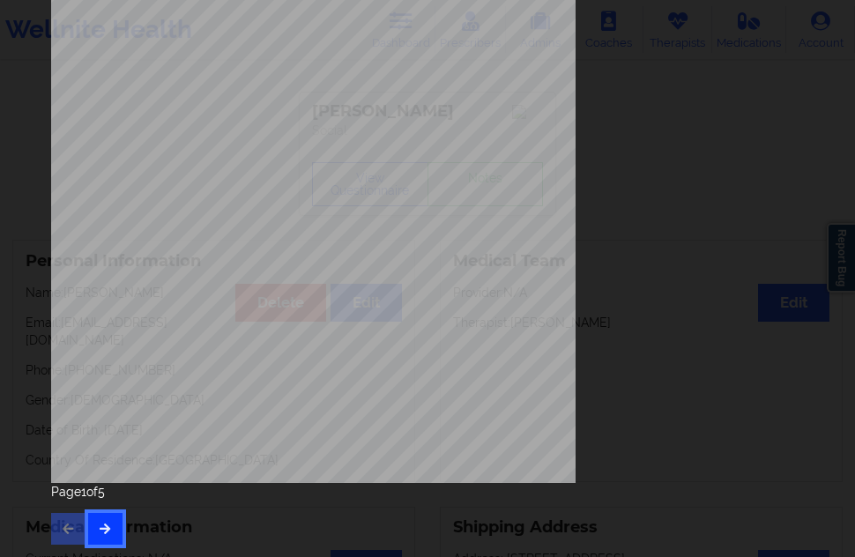
click at [103, 524] on icon "button" at bounding box center [105, 528] width 15 height 11
click at [119, 524] on button "button" at bounding box center [105, 529] width 34 height 32
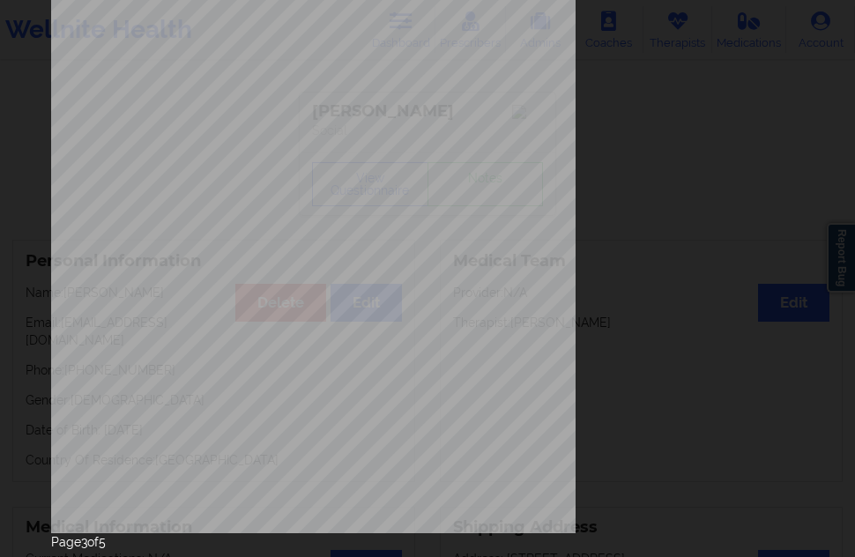
scroll to position [264, 0]
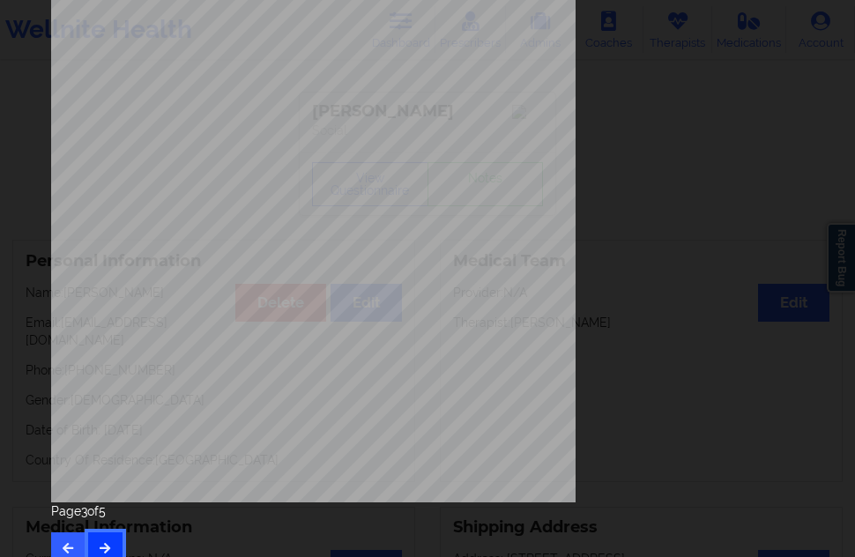
click at [108, 542] on icon "button" at bounding box center [105, 547] width 15 height 11
click at [78, 537] on button "button" at bounding box center [68, 548] width 34 height 32
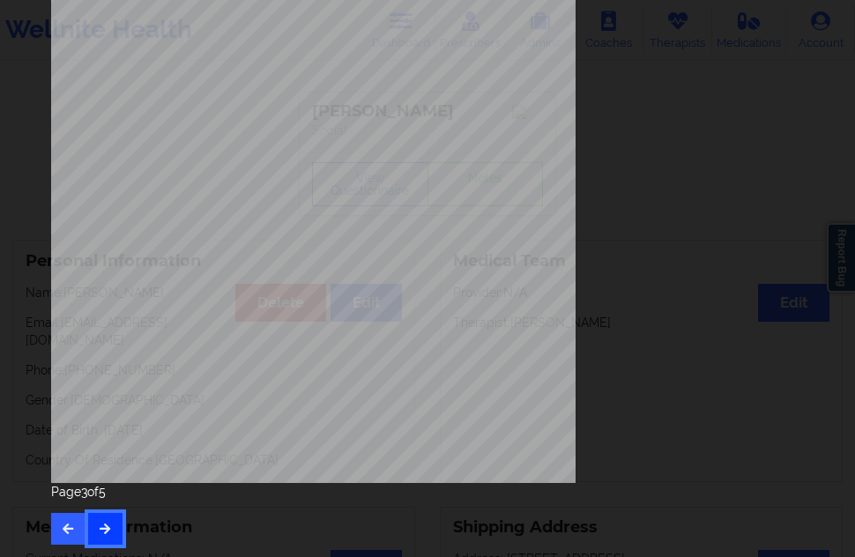
click at [100, 533] on icon "button" at bounding box center [105, 528] width 15 height 11
click at [104, 518] on button "button" at bounding box center [105, 529] width 34 height 32
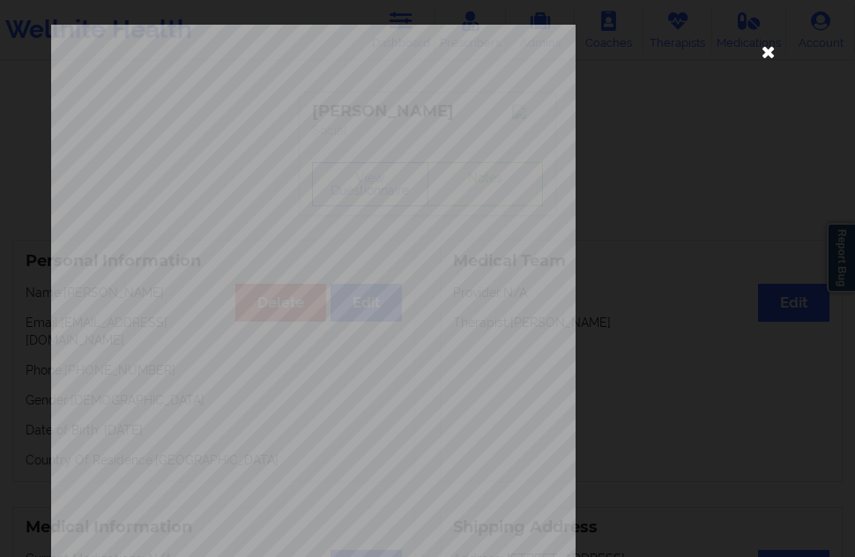
click at [755, 60] on icon at bounding box center [769, 51] width 28 height 28
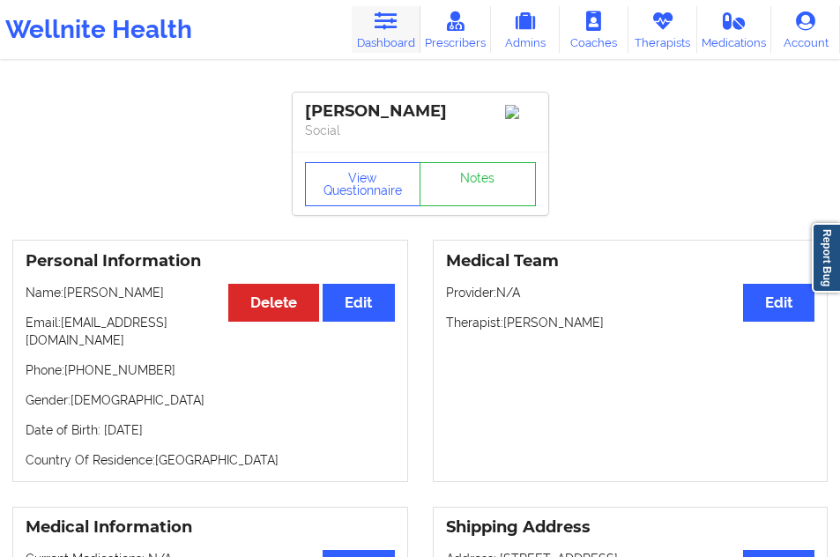
click at [403, 50] on link "Dashboard" at bounding box center [386, 29] width 69 height 47
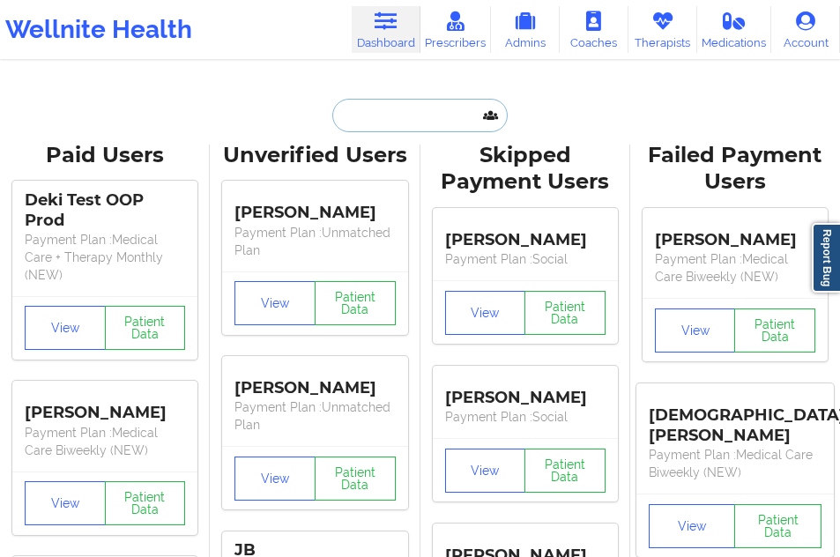
click at [351, 111] on input "text" at bounding box center [419, 115] width 175 height 33
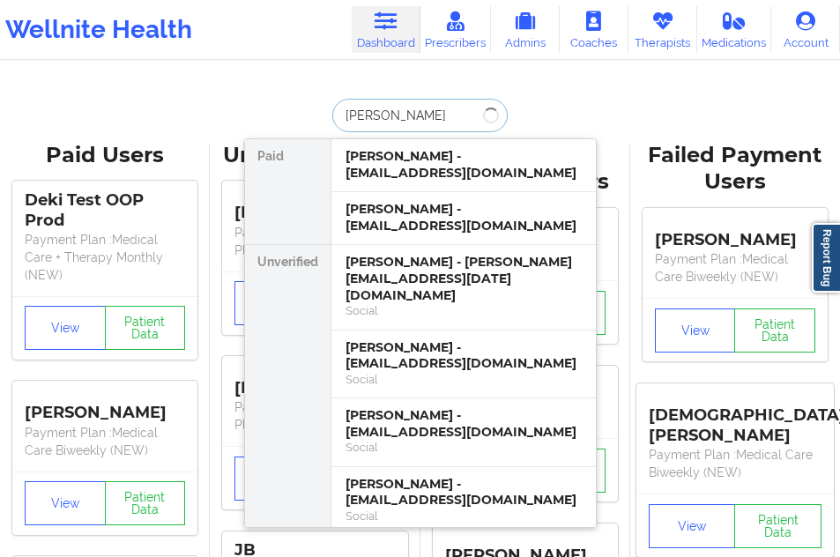
type input "[PERSON_NAME]"
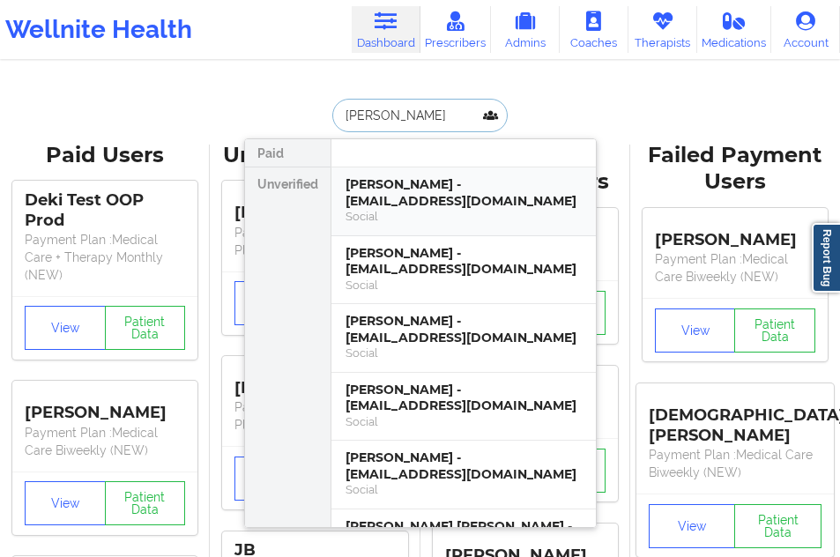
click at [363, 194] on div "[PERSON_NAME] - [EMAIL_ADDRESS][DOMAIN_NAME]" at bounding box center [464, 192] width 236 height 33
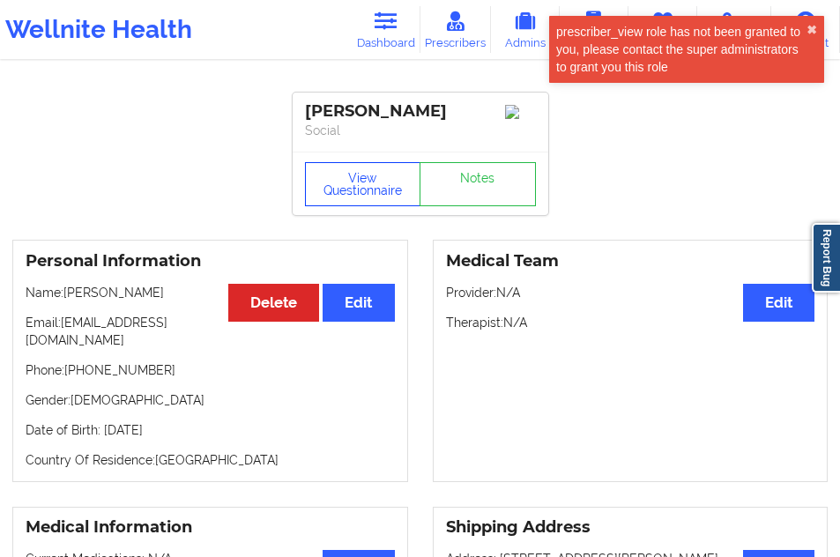
click at [363, 194] on button "View Questionnaire" at bounding box center [363, 184] width 116 height 44
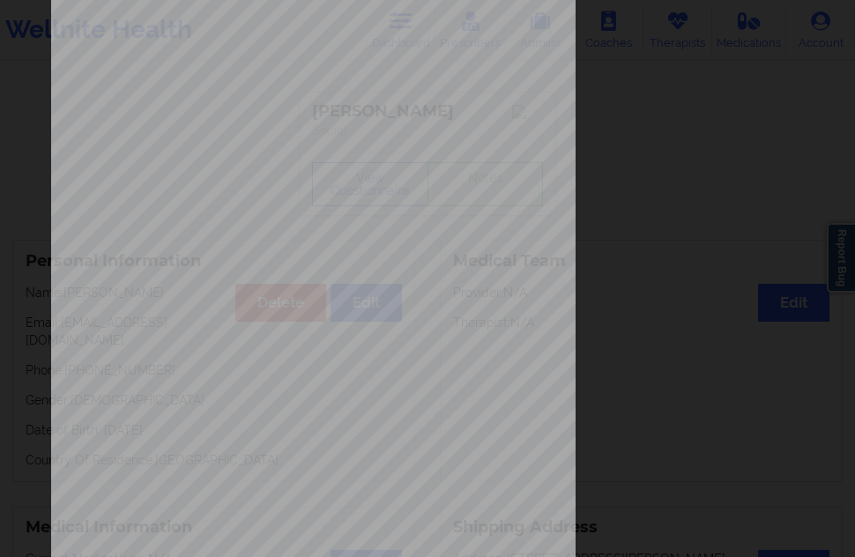
scroll to position [284, 0]
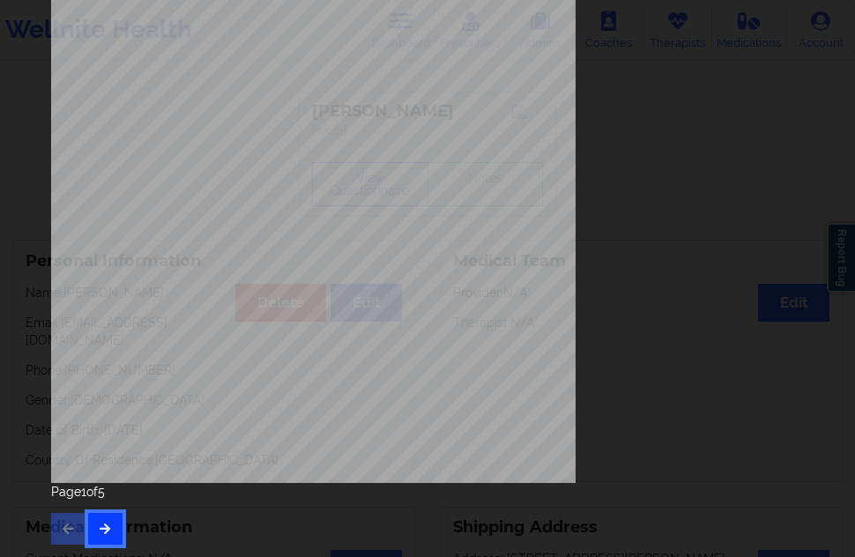
click at [105, 518] on button "button" at bounding box center [105, 529] width 34 height 32
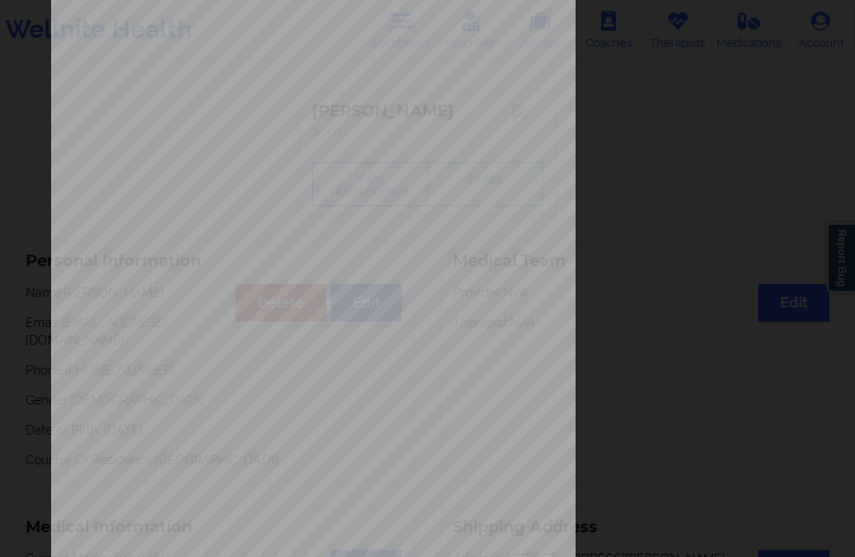
scroll to position [264, 0]
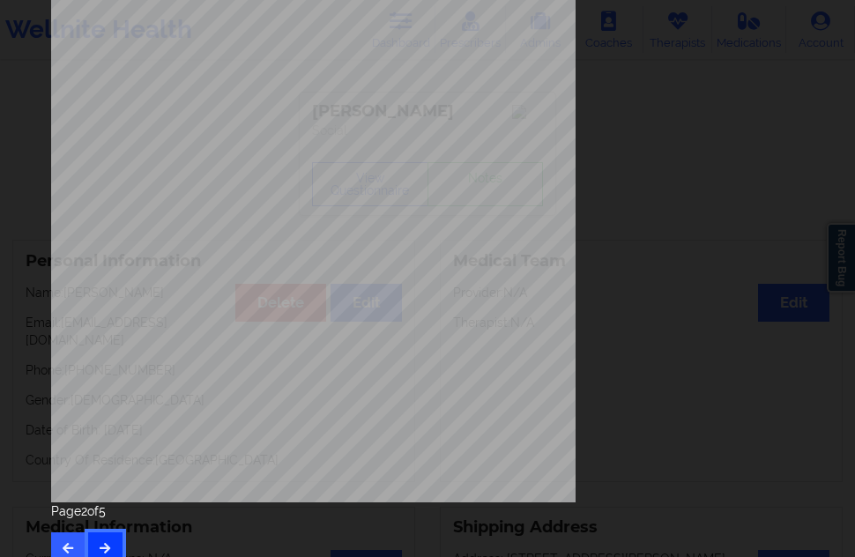
click at [100, 536] on button "button" at bounding box center [105, 548] width 34 height 32
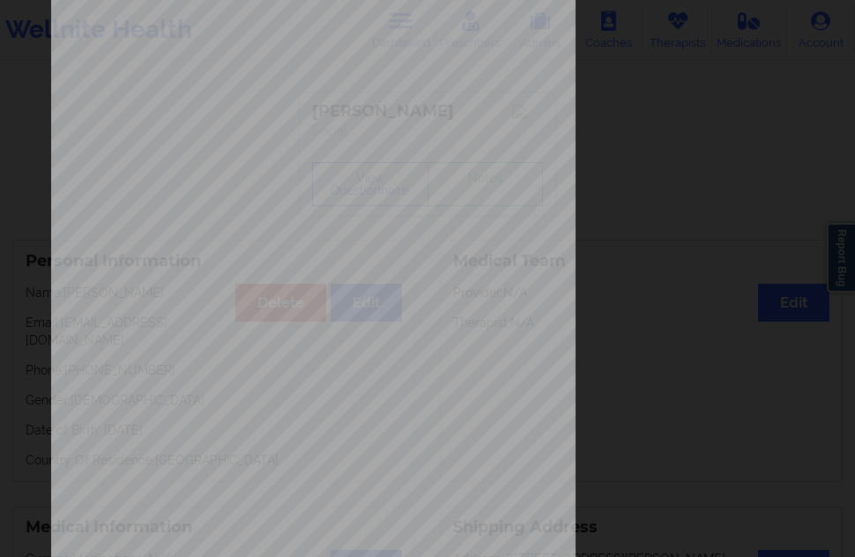
scroll to position [284, 0]
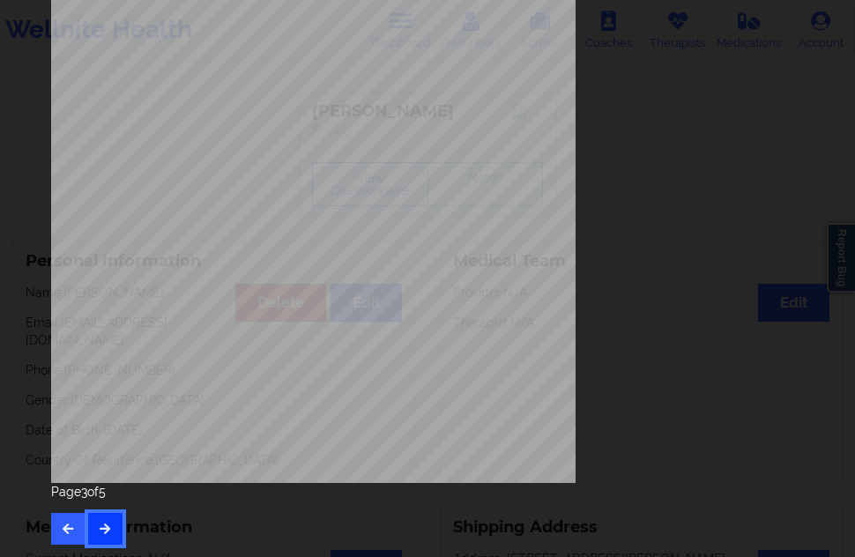
click at [100, 526] on icon "button" at bounding box center [105, 528] width 15 height 11
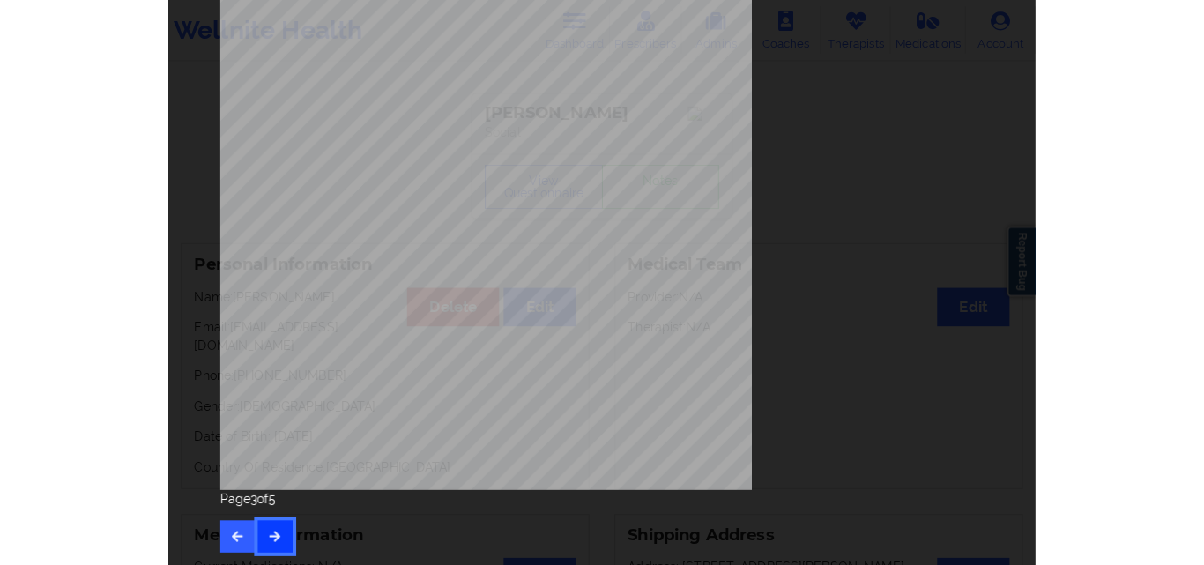
scroll to position [0, 0]
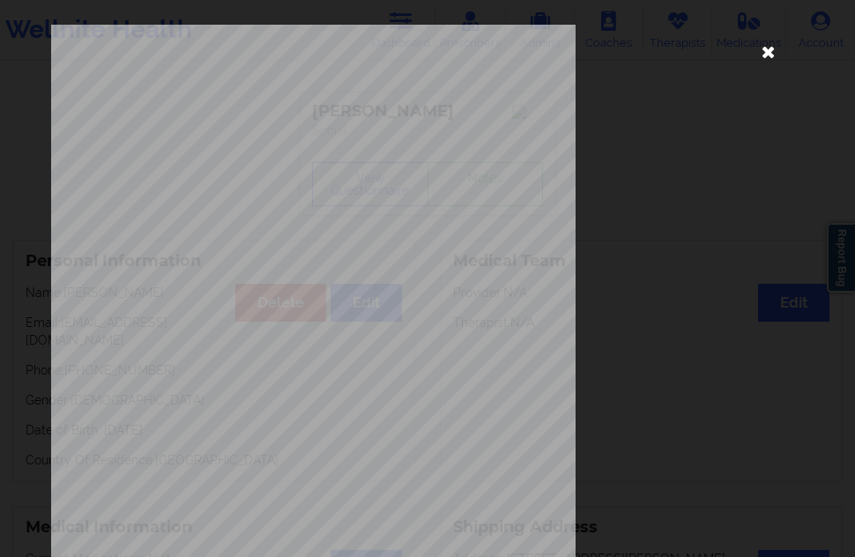
click at [768, 51] on icon at bounding box center [769, 51] width 28 height 28
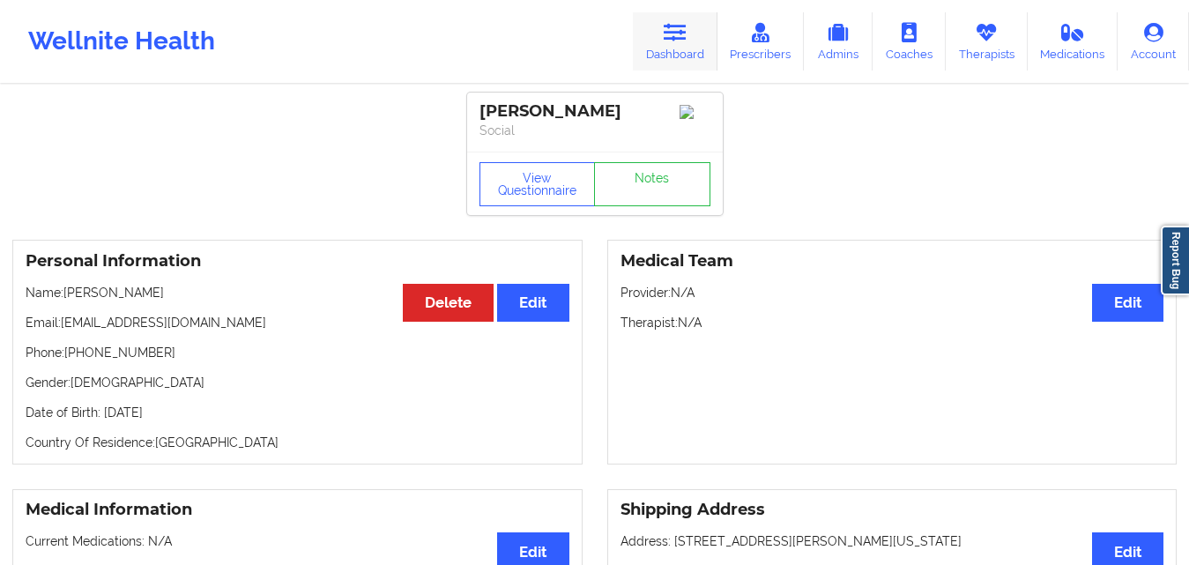
click at [697, 24] on link "Dashboard" at bounding box center [675, 41] width 85 height 58
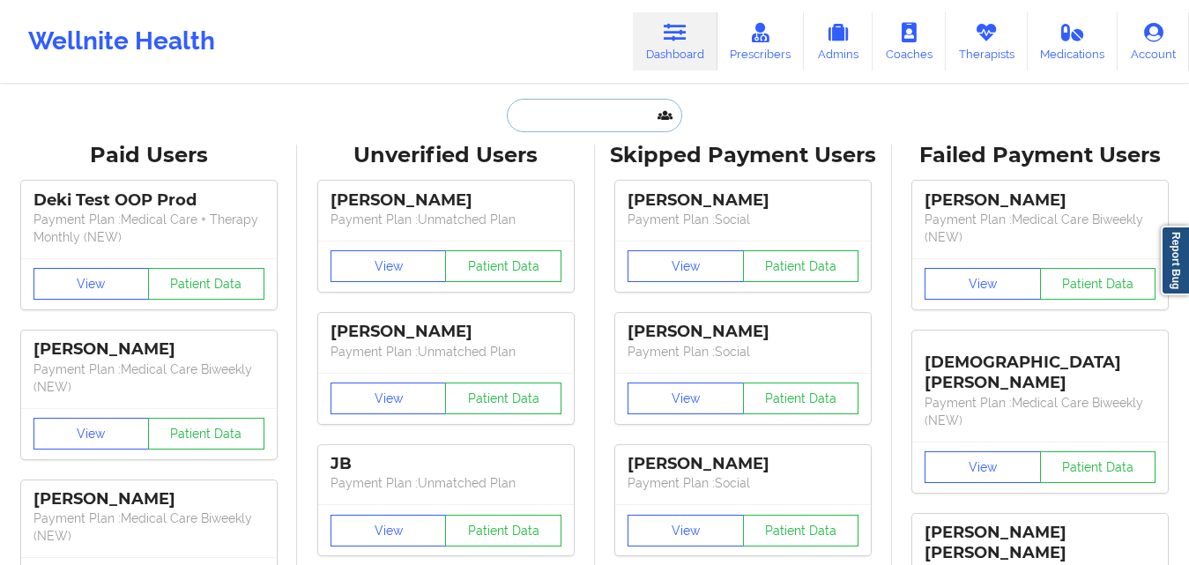
click at [559, 118] on input "text" at bounding box center [594, 115] width 175 height 33
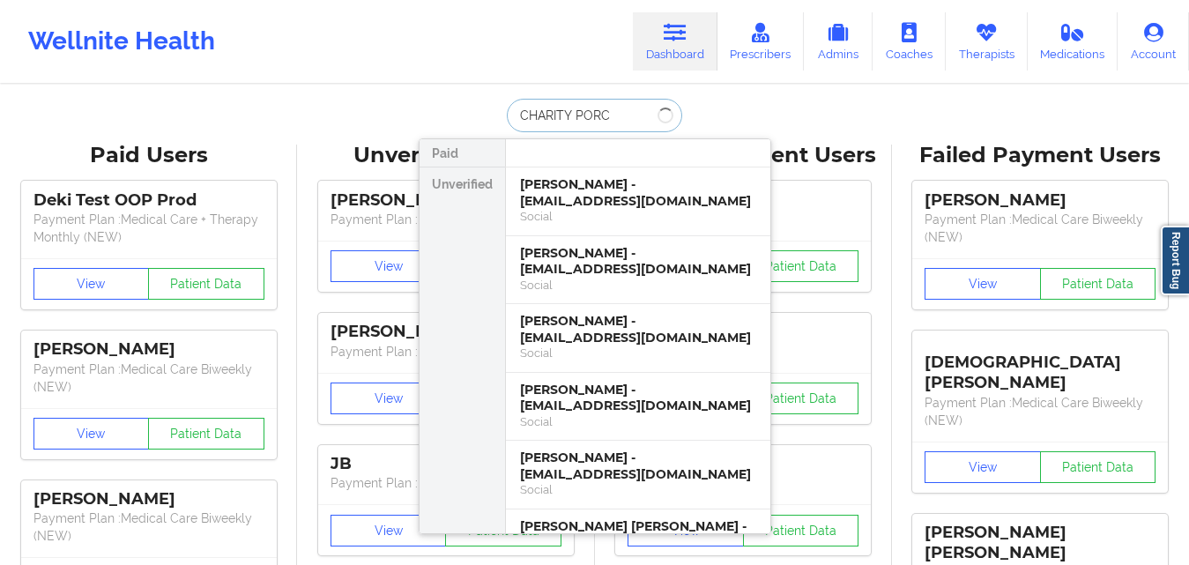
type input "CHARITY PORCH"
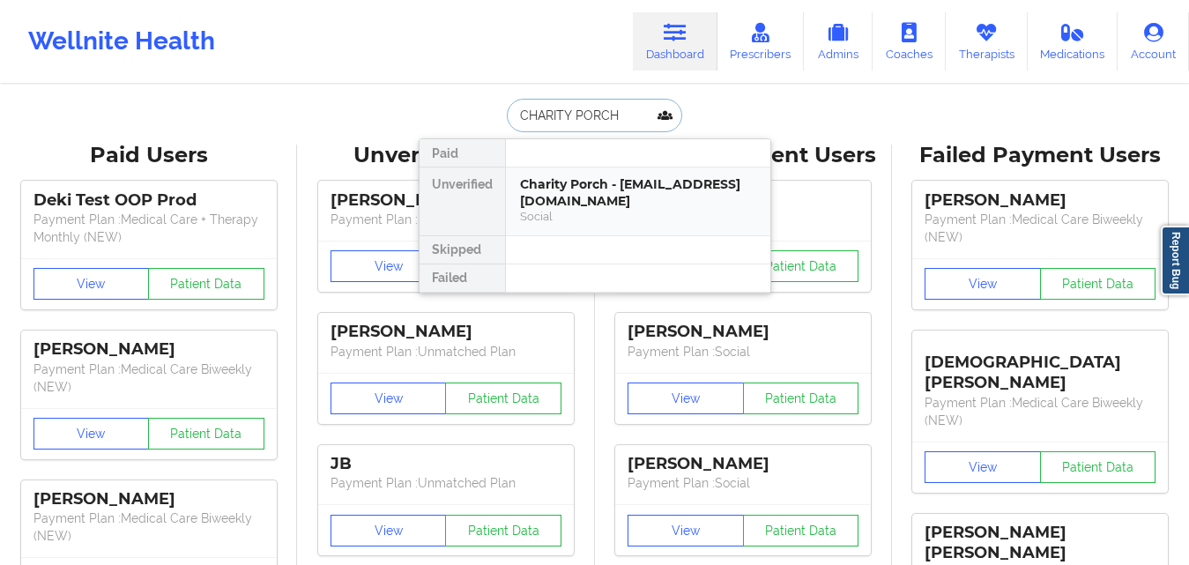
click at [528, 179] on div "Charity Porch - [EMAIL_ADDRESS][DOMAIN_NAME]" at bounding box center [638, 192] width 236 height 33
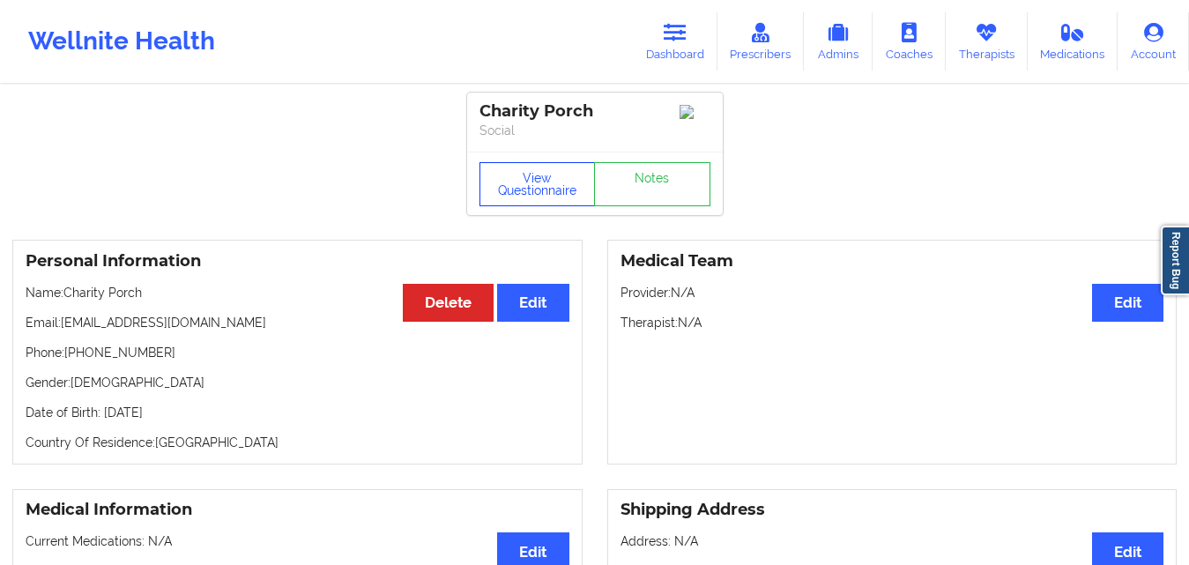
click at [541, 183] on button "View Questionnaire" at bounding box center [538, 184] width 116 height 44
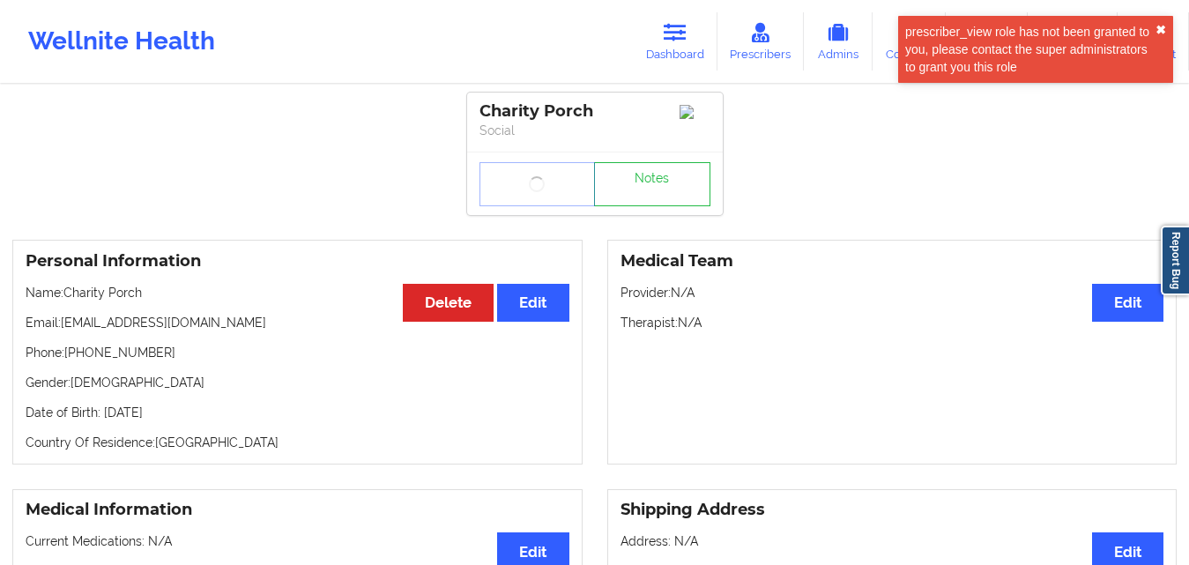
click at [854, 33] on button "✖︎" at bounding box center [1161, 30] width 11 height 14
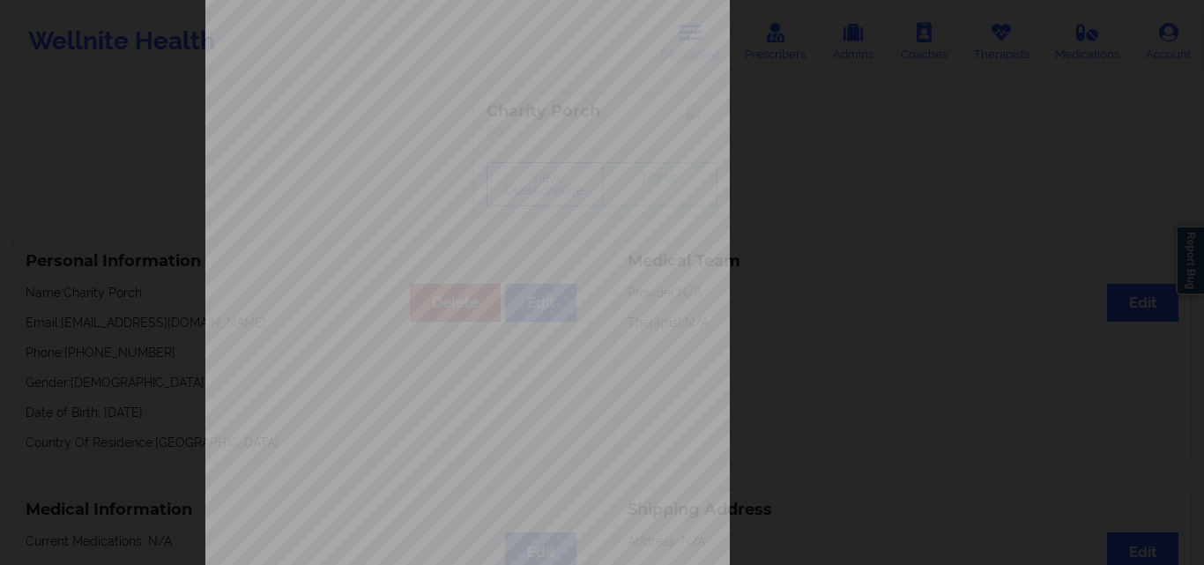
scroll to position [276, 0]
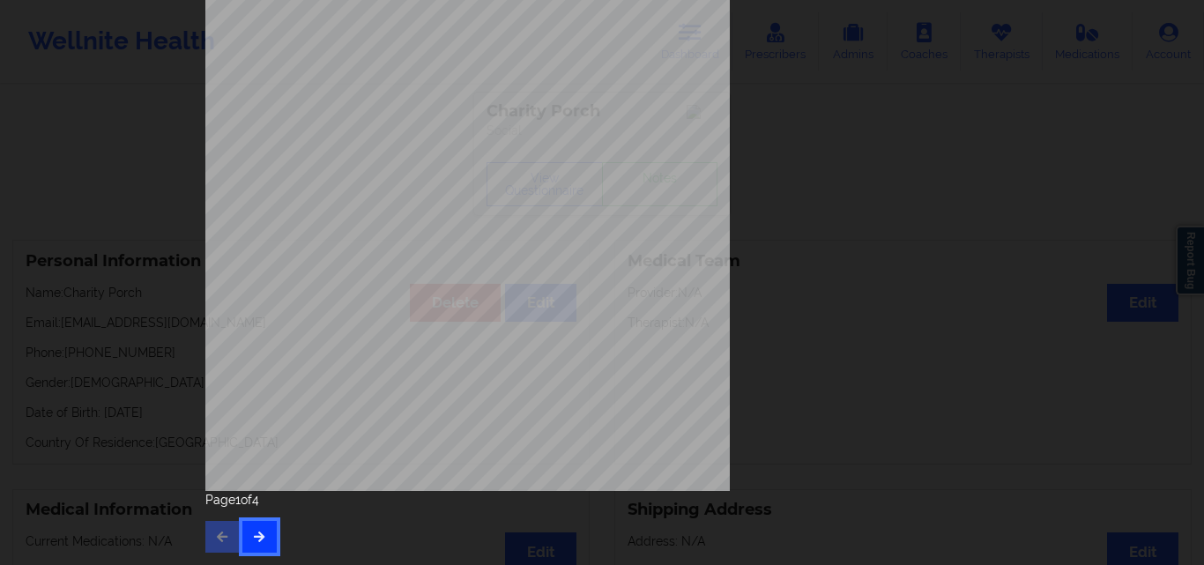
click at [258, 535] on icon "button" at bounding box center [259, 536] width 15 height 11
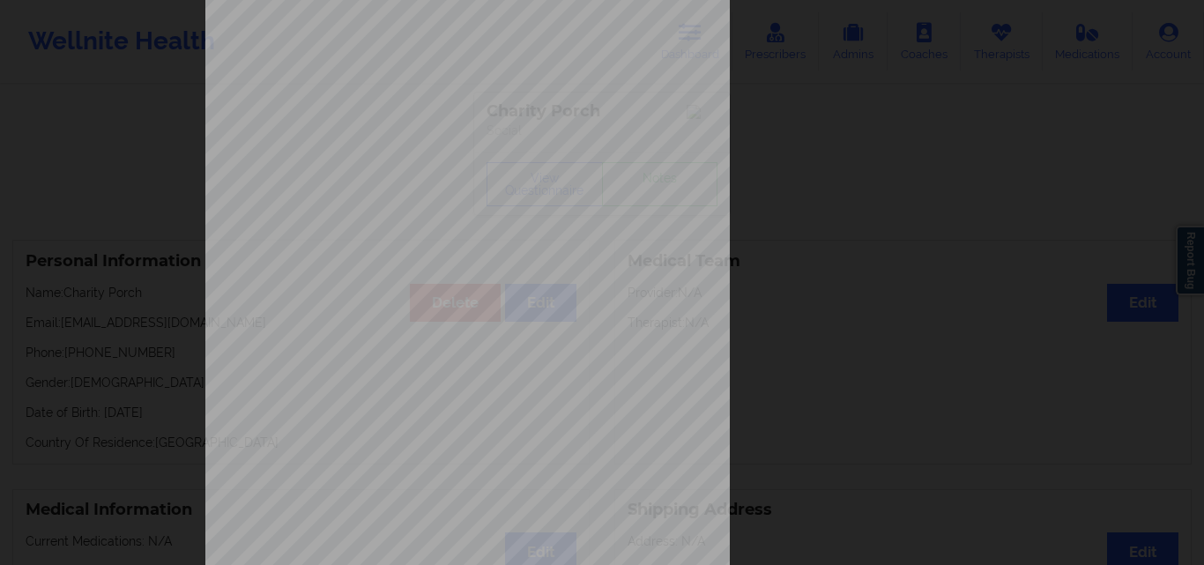
scroll to position [264, 0]
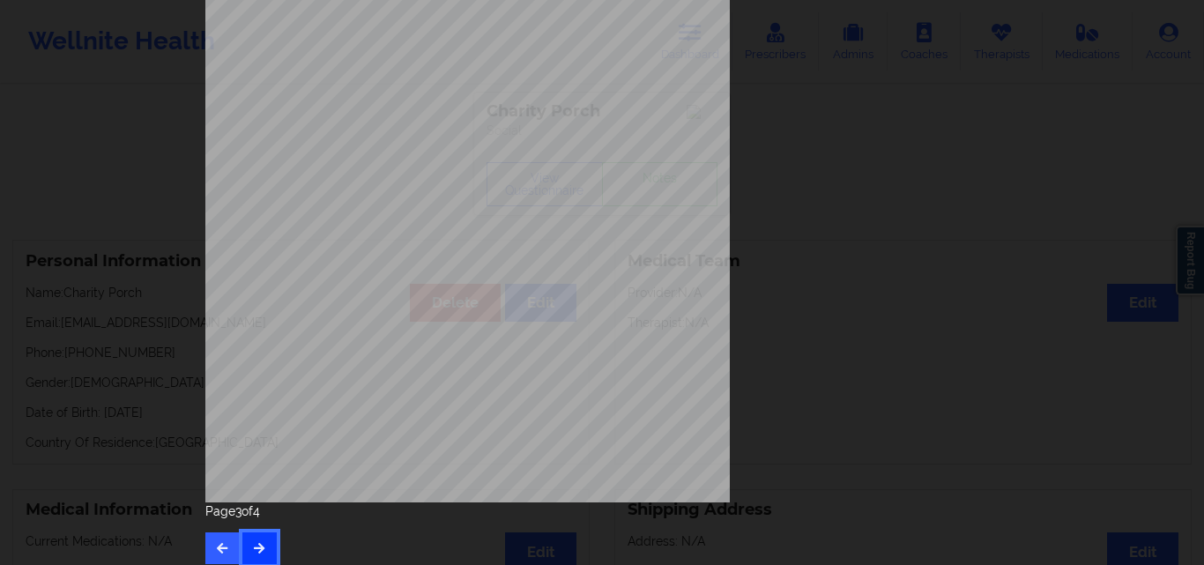
click at [252, 548] on icon "button" at bounding box center [259, 547] width 15 height 11
click at [217, 539] on button "button" at bounding box center [222, 548] width 34 height 32
click at [219, 539] on button "button" at bounding box center [222, 548] width 34 height 32
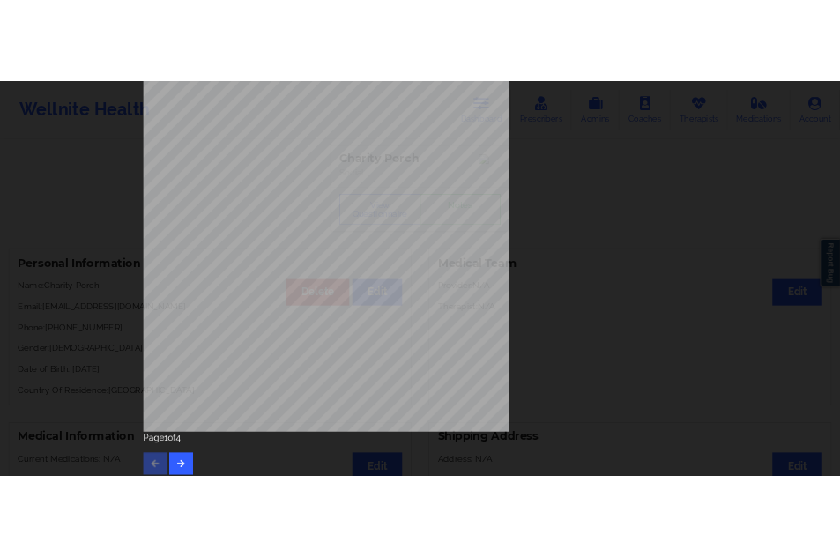
scroll to position [0, 0]
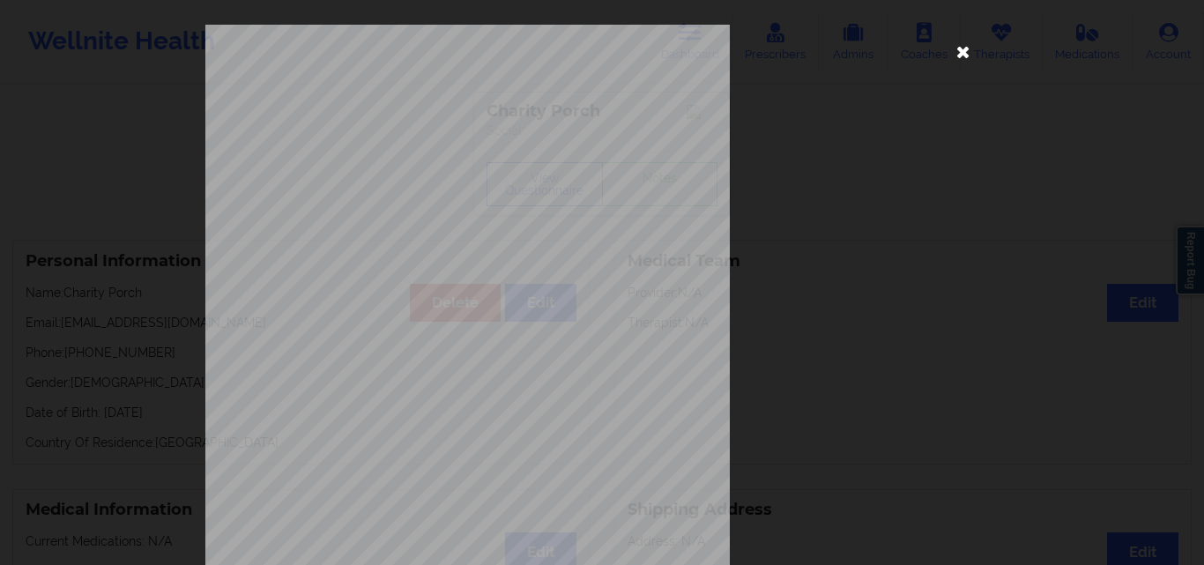
click at [854, 63] on icon at bounding box center [963, 51] width 28 height 28
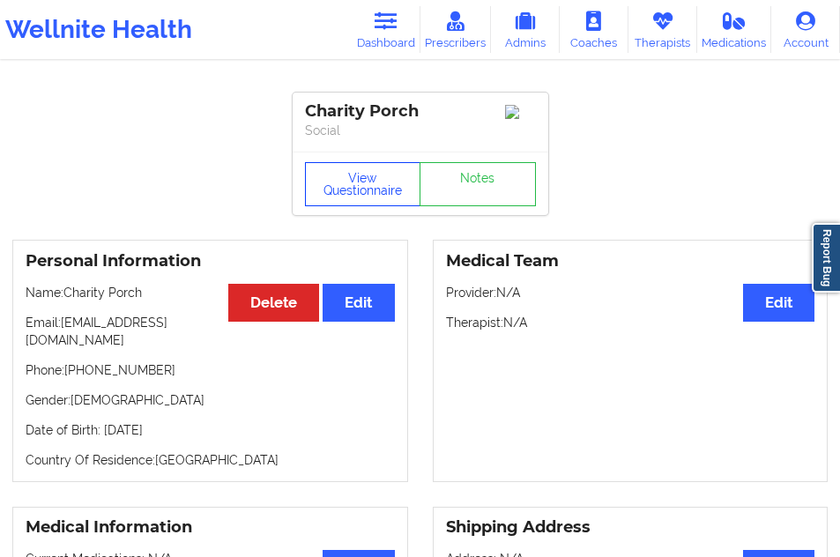
click at [358, 193] on button "View Questionnaire" at bounding box center [363, 184] width 116 height 44
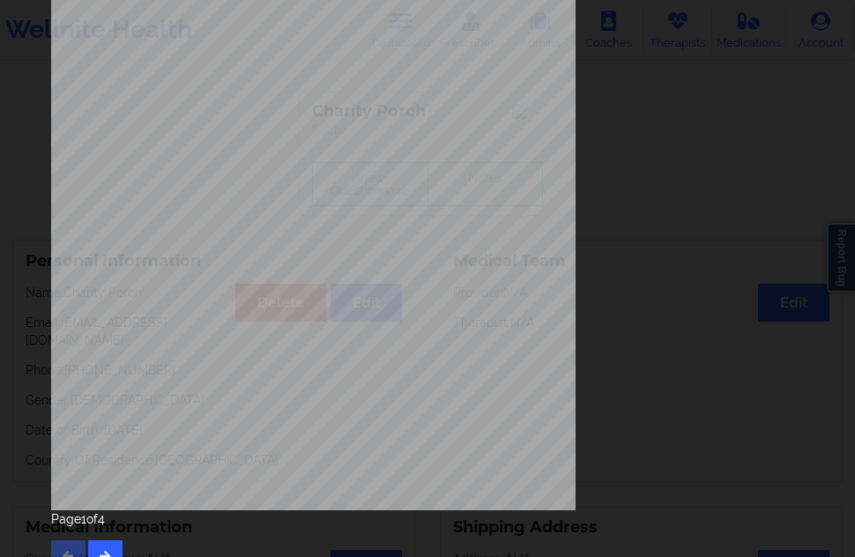
scroll to position [264, 0]
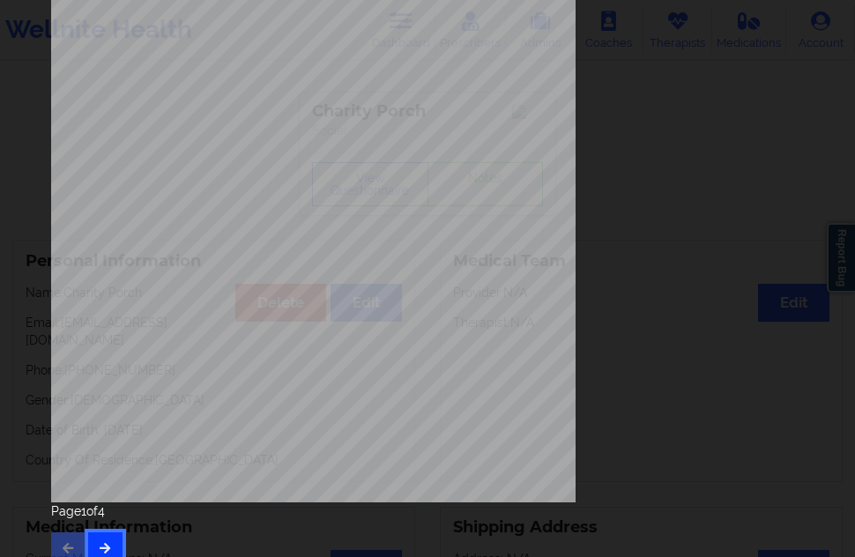
click at [106, 547] on icon "button" at bounding box center [105, 547] width 15 height 11
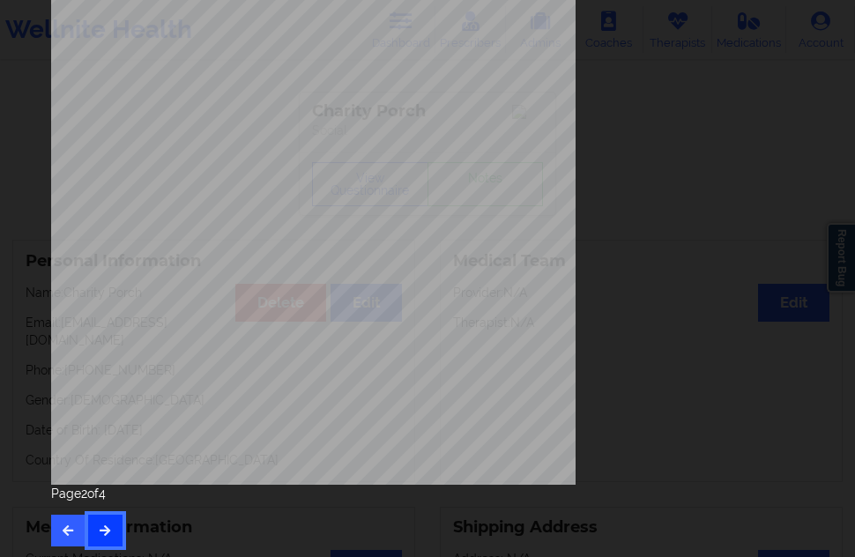
scroll to position [284, 0]
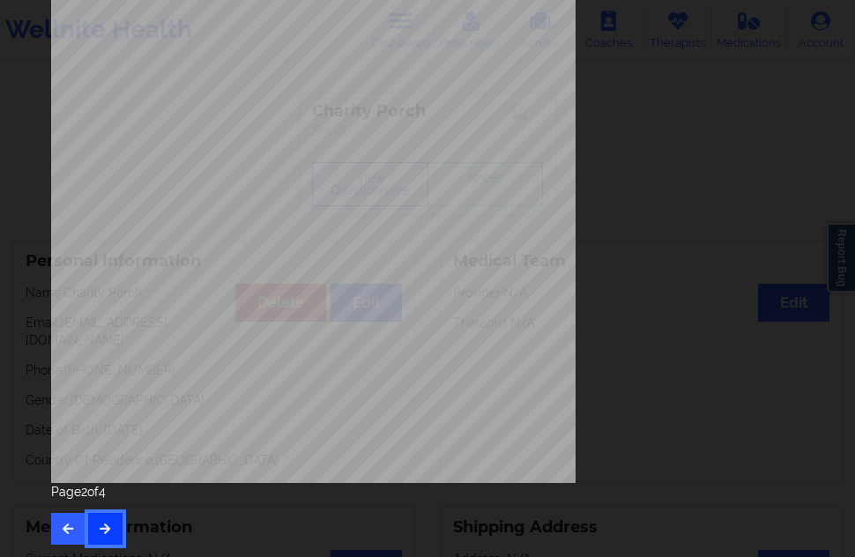
click at [111, 527] on icon "button" at bounding box center [105, 528] width 15 height 11
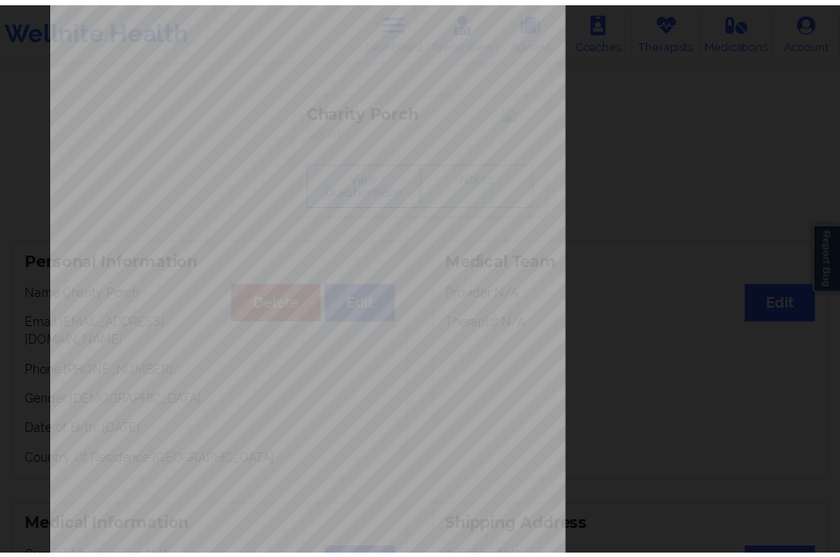
scroll to position [0, 0]
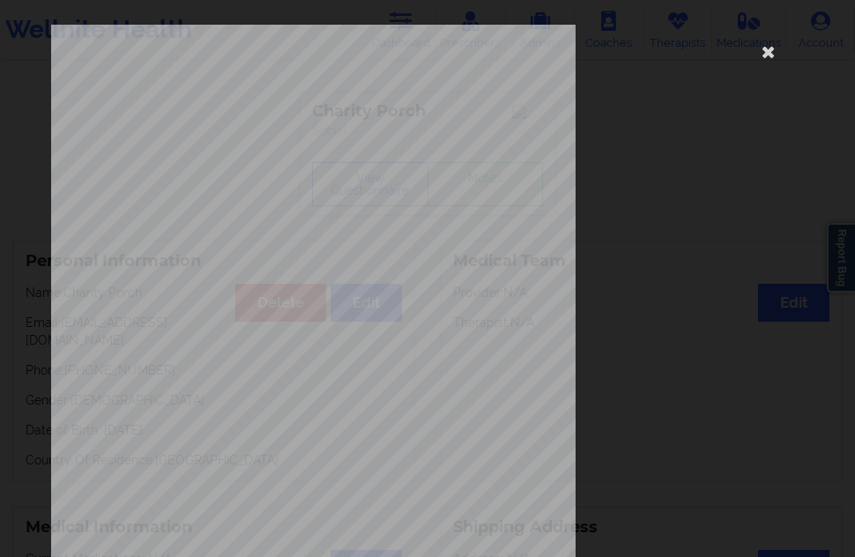
click at [755, 57] on icon at bounding box center [769, 51] width 28 height 28
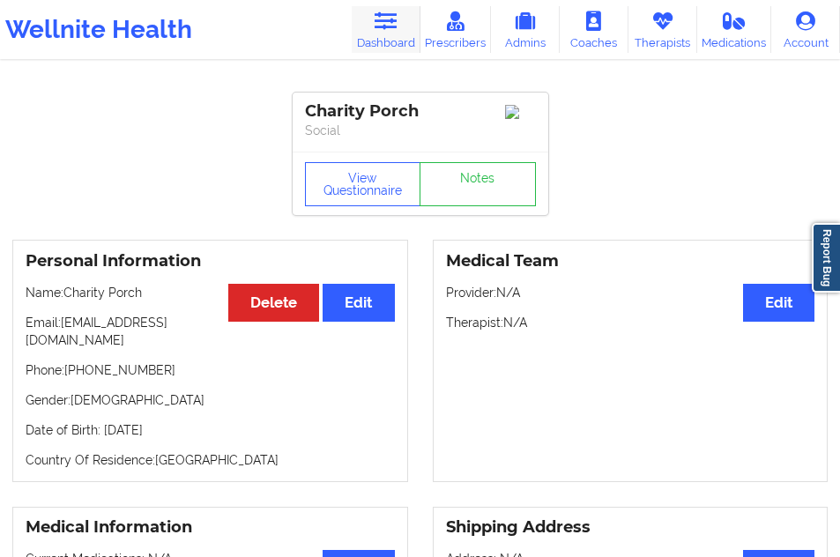
click at [401, 33] on link "Dashboard" at bounding box center [386, 29] width 69 height 47
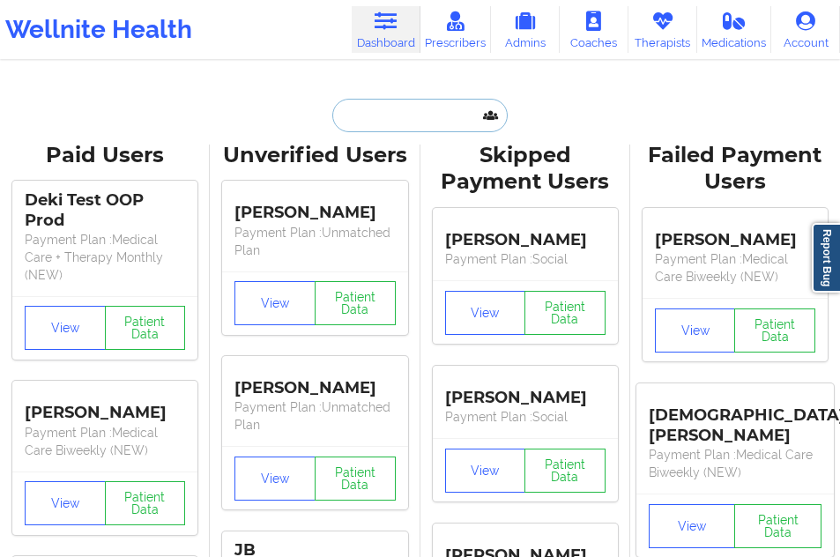
click at [354, 115] on input "text" at bounding box center [419, 115] width 175 height 33
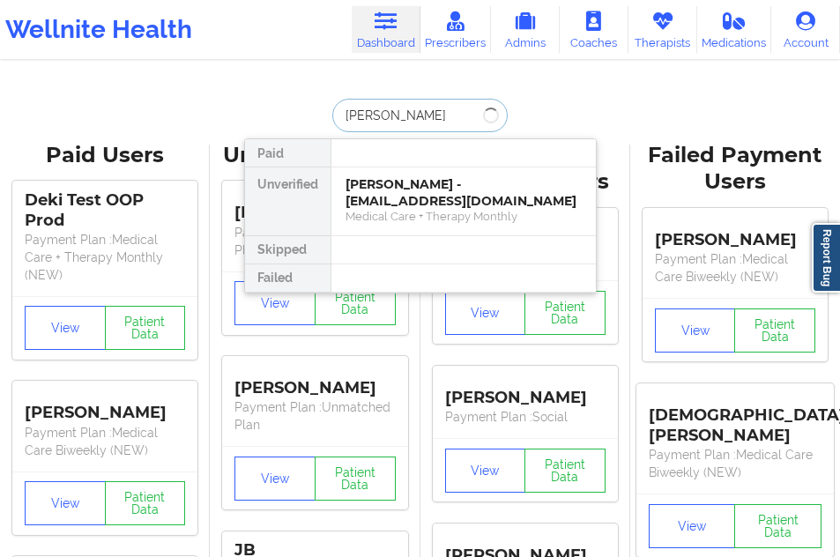
type input "[PERSON_NAME]"
click at [367, 191] on div "[PERSON_NAME] - [EMAIL_ADDRESS][DOMAIN_NAME]" at bounding box center [464, 192] width 236 height 33
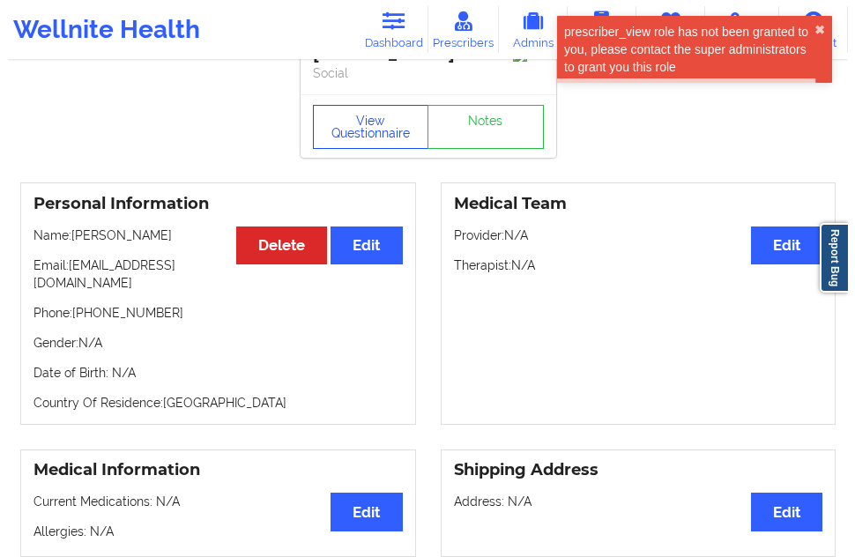
scroll to position [88, 0]
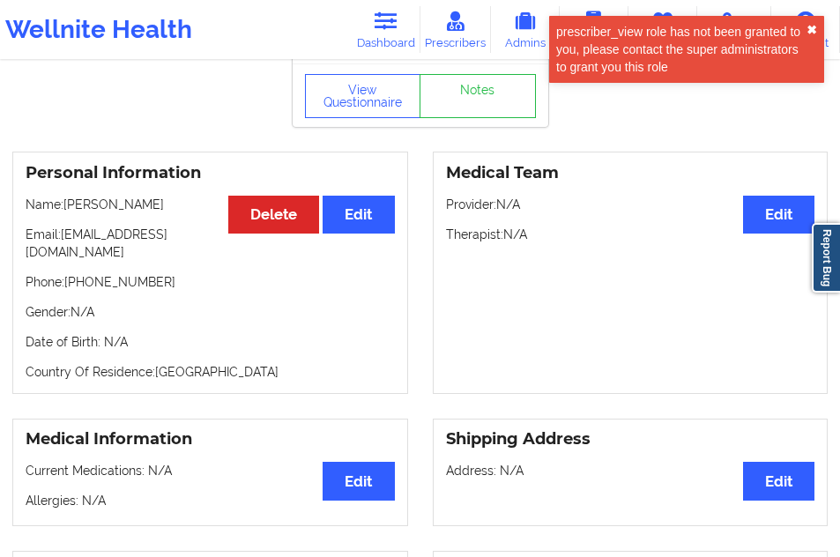
click at [814, 23] on button "✖︎" at bounding box center [812, 30] width 11 height 14
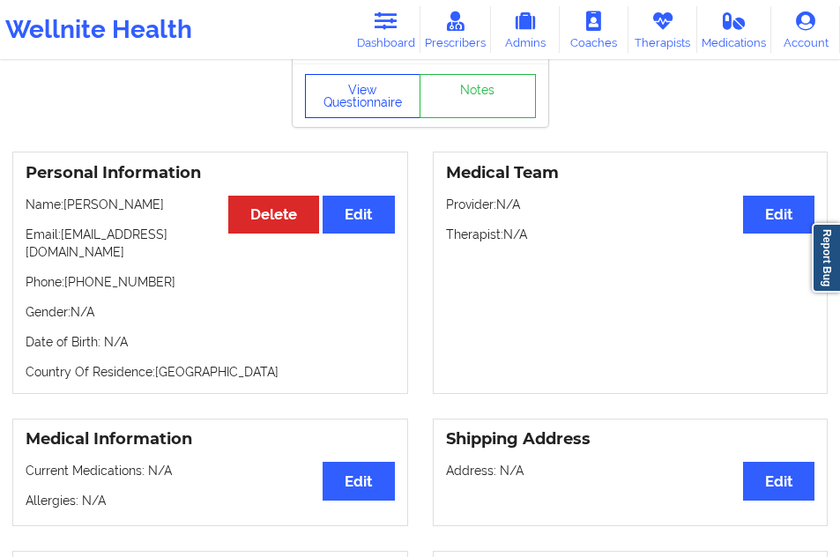
click at [369, 96] on button "View Questionnaire" at bounding box center [363, 96] width 116 height 44
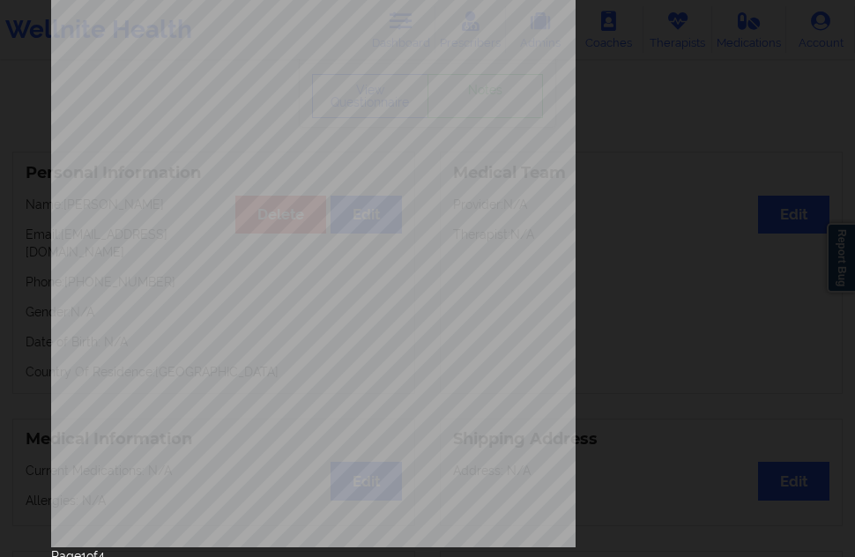
scroll to position [264, 0]
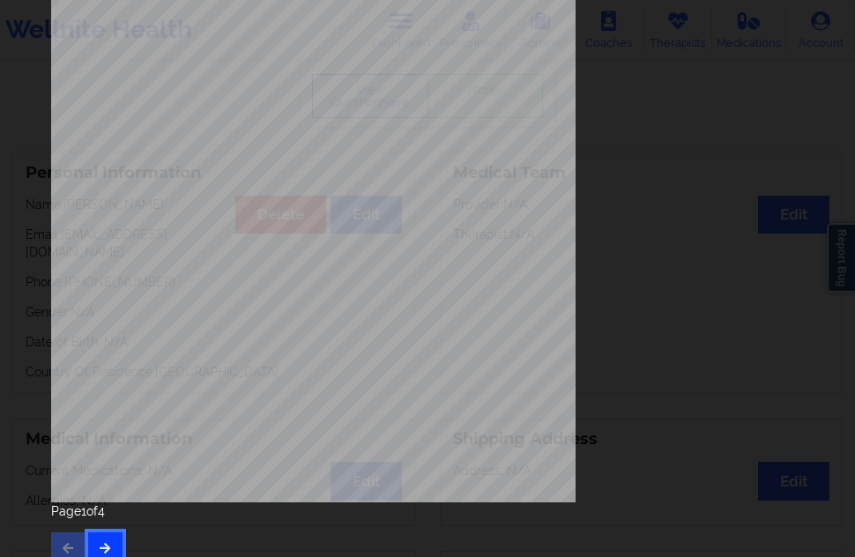
click at [105, 536] on button "button" at bounding box center [105, 548] width 34 height 32
click at [98, 539] on button "button" at bounding box center [105, 548] width 34 height 32
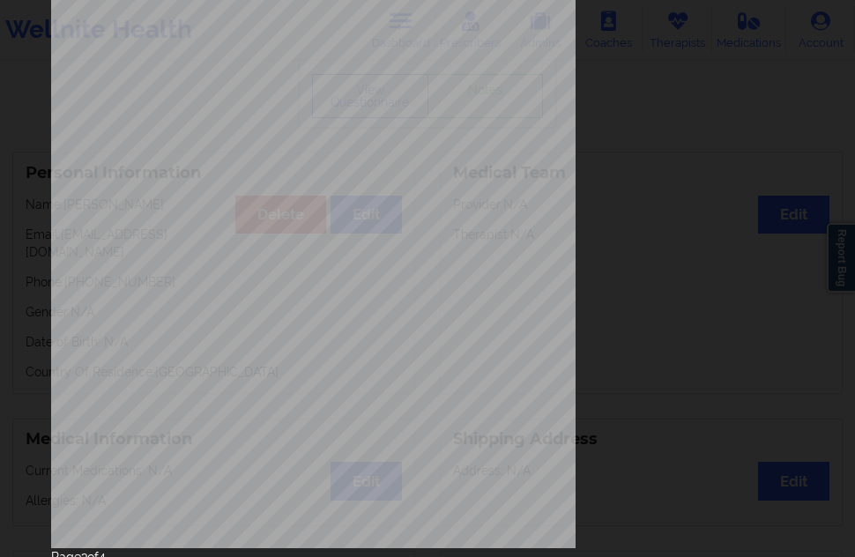
scroll to position [284, 0]
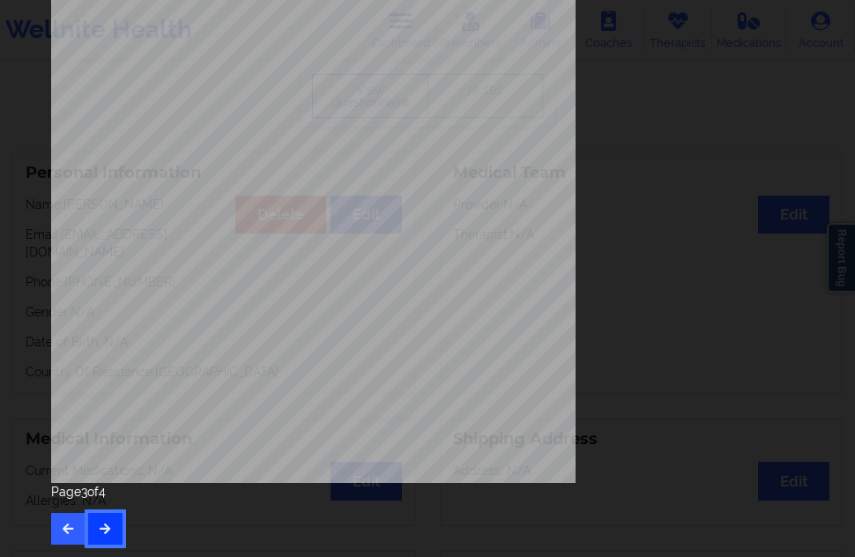
click at [110, 515] on button "button" at bounding box center [105, 529] width 34 height 32
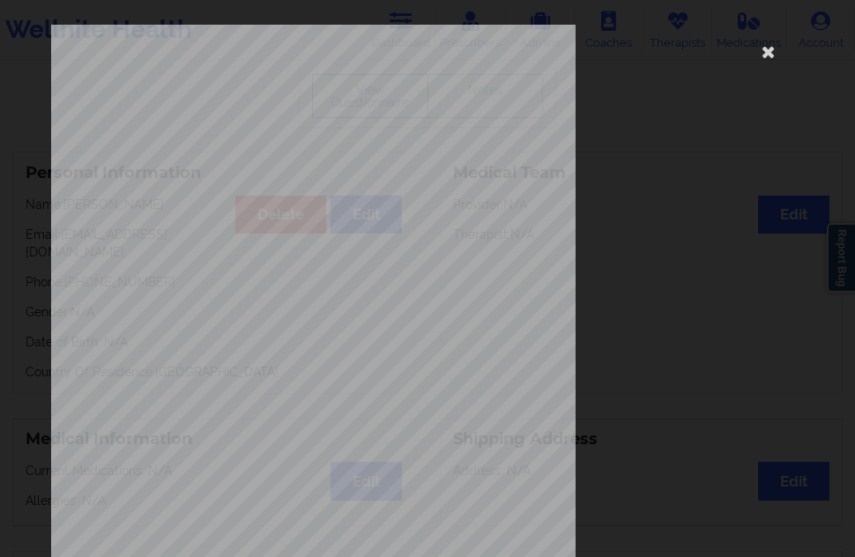
scroll to position [264, 0]
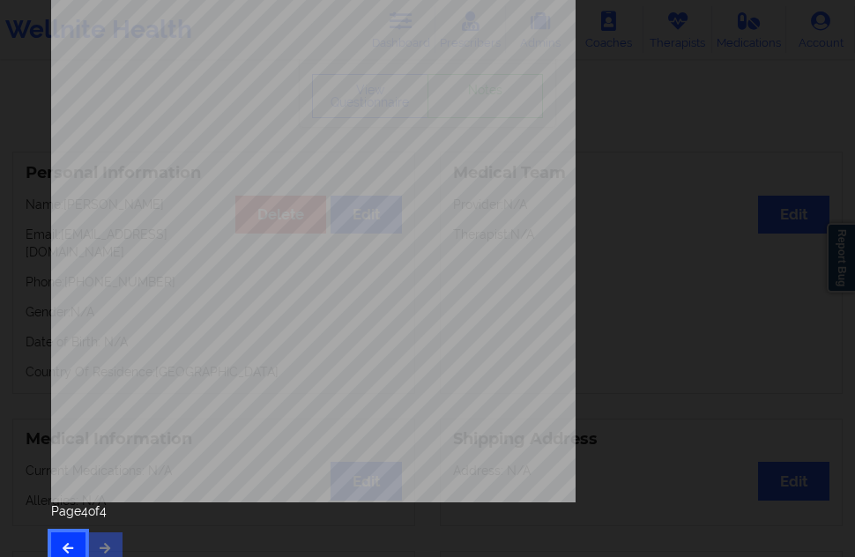
click at [64, 536] on button "button" at bounding box center [68, 548] width 34 height 32
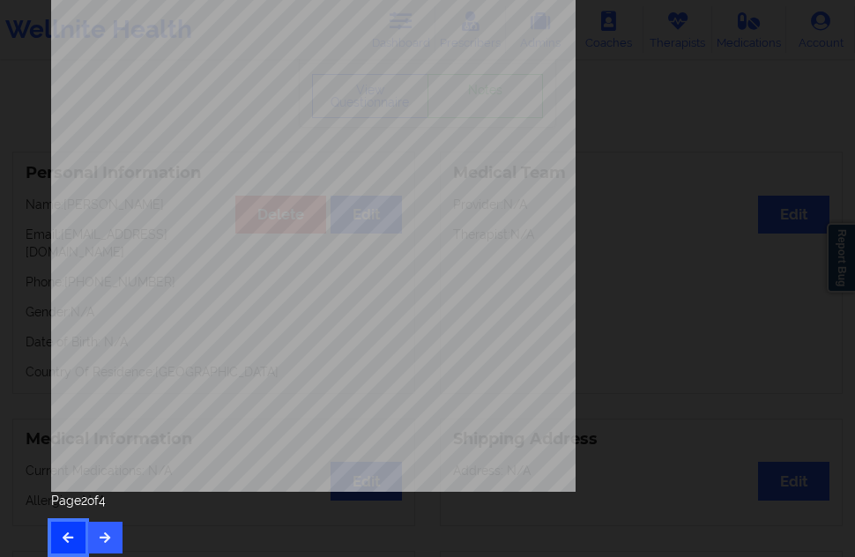
scroll to position [284, 0]
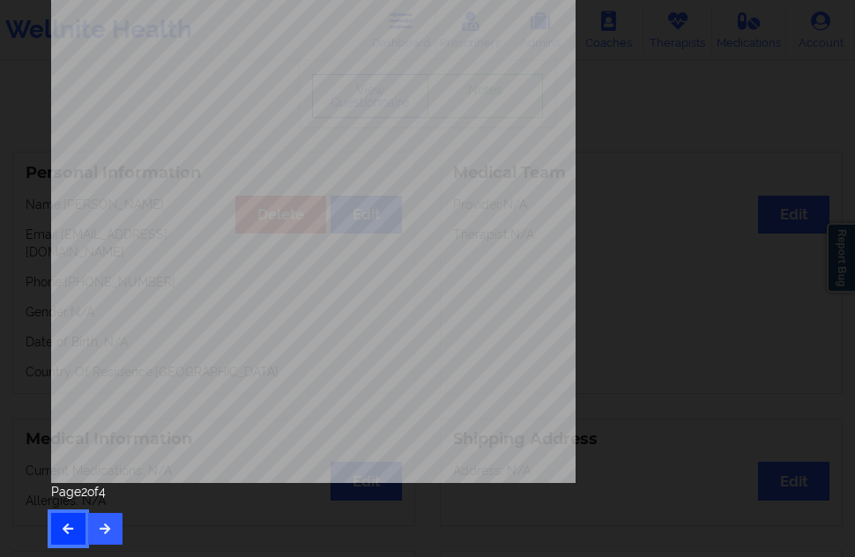
click at [71, 521] on button "button" at bounding box center [68, 529] width 34 height 32
click at [108, 533] on icon "button" at bounding box center [105, 528] width 15 height 11
click at [112, 532] on icon "button" at bounding box center [105, 528] width 15 height 11
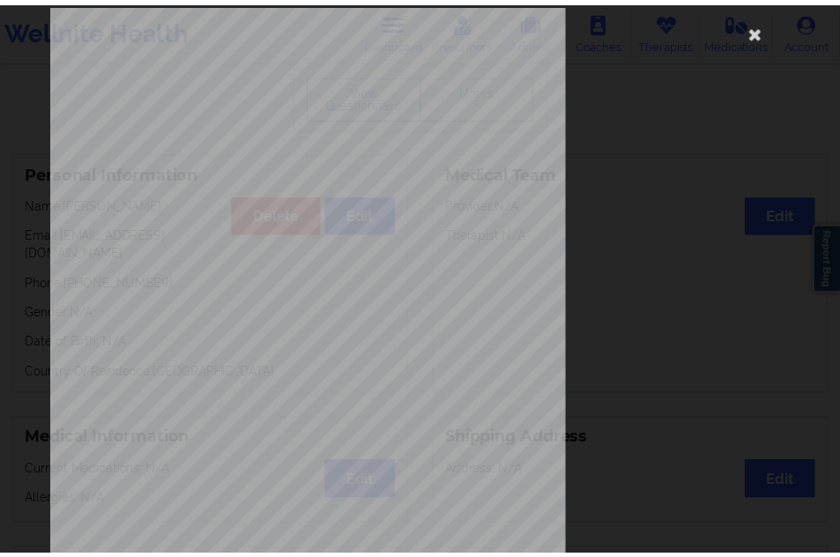
scroll to position [19, 0]
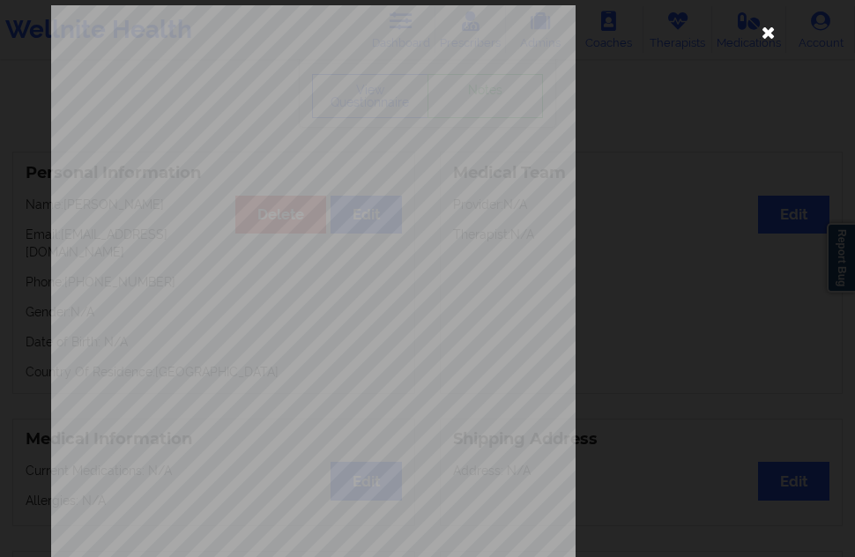
click at [773, 34] on icon at bounding box center [769, 32] width 28 height 28
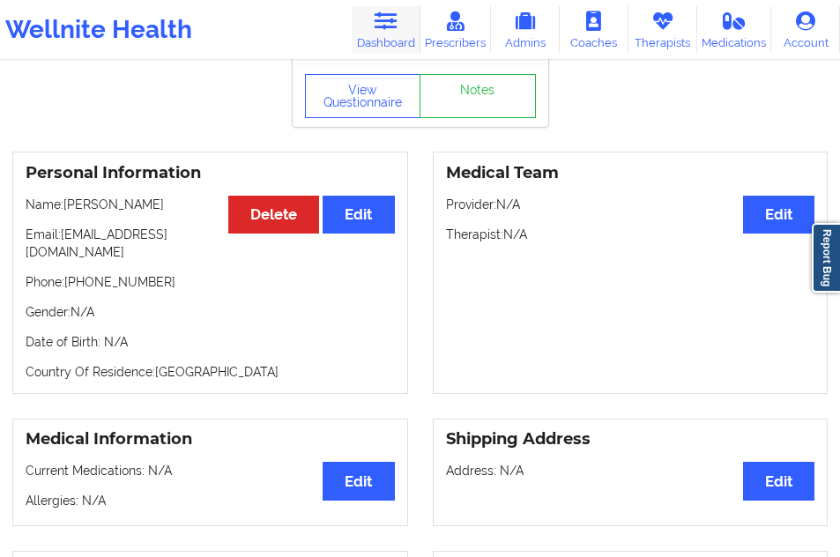
click at [393, 28] on icon at bounding box center [385, 20] width 23 height 19
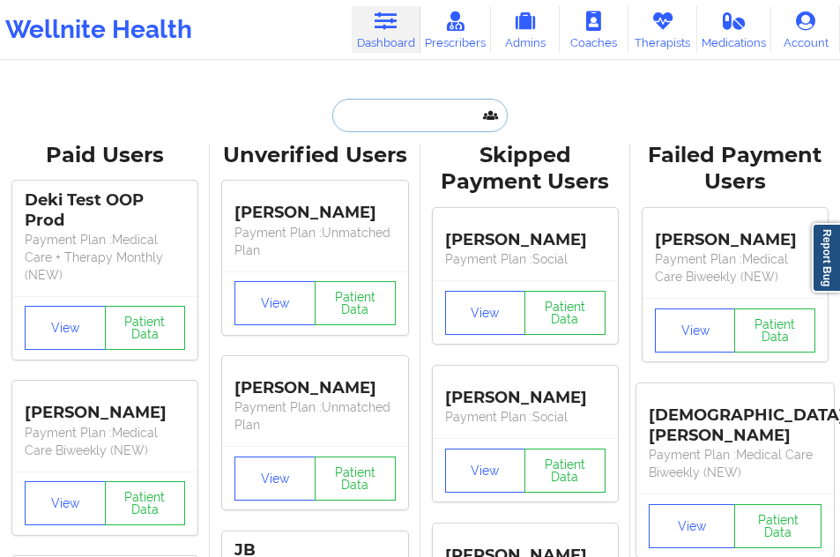
click at [383, 114] on input "text" at bounding box center [419, 115] width 175 height 33
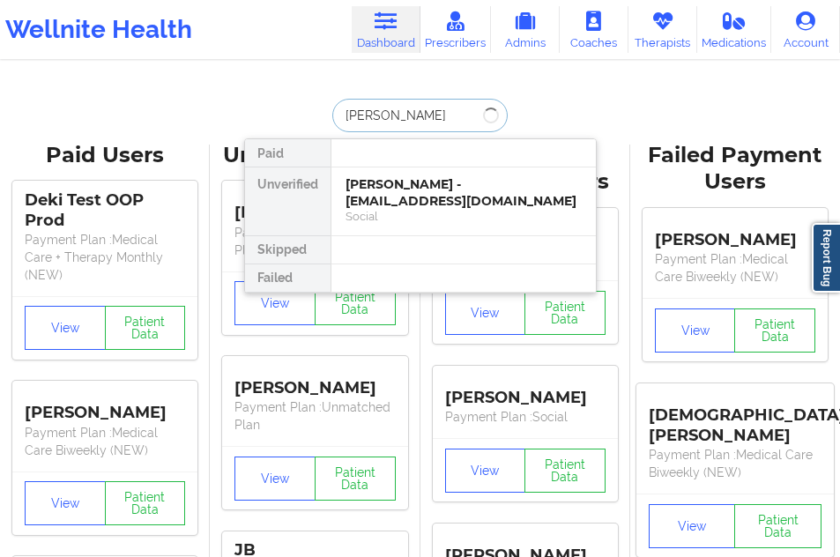
type input "[PERSON_NAME]"
click at [356, 212] on div "Social" at bounding box center [464, 216] width 236 height 15
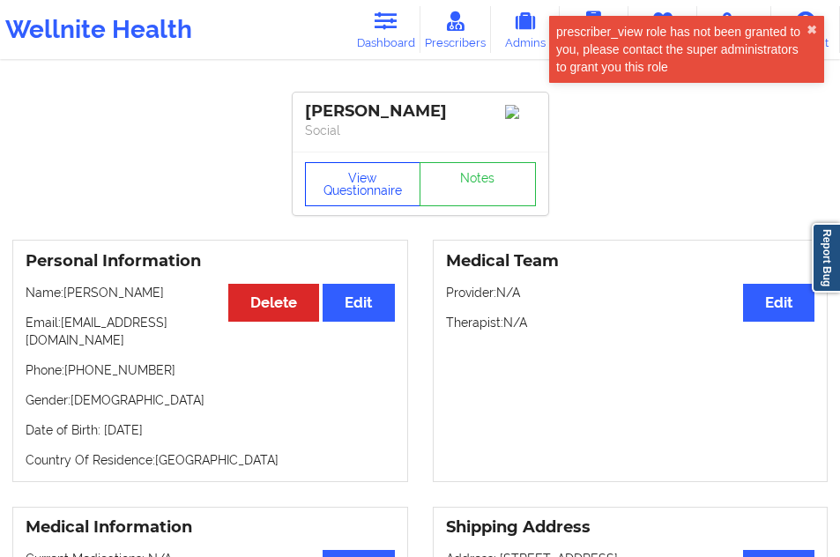
click at [369, 185] on button "View Questionnaire" at bounding box center [363, 184] width 116 height 44
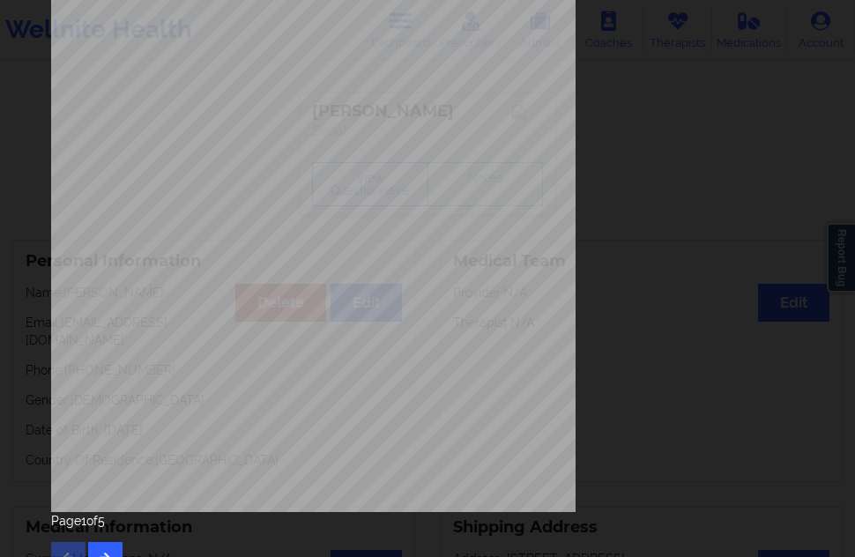
scroll to position [284, 0]
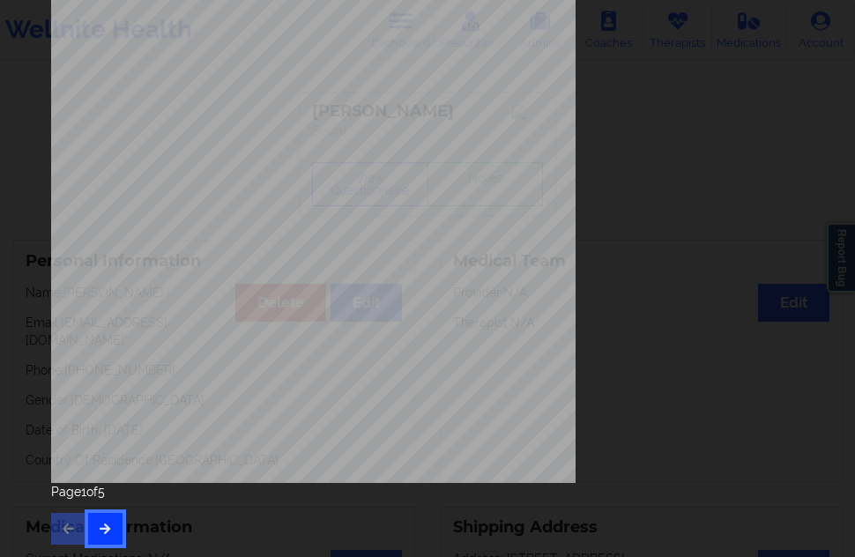
click at [103, 531] on icon "button" at bounding box center [105, 528] width 15 height 11
click at [108, 533] on icon "button" at bounding box center [105, 528] width 15 height 11
click at [117, 526] on button "button" at bounding box center [105, 529] width 34 height 32
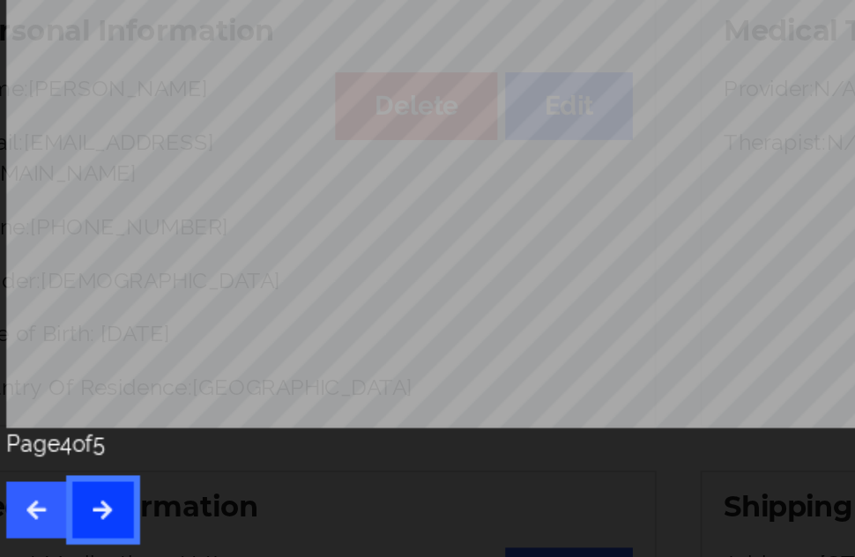
scroll to position [1, 0]
click at [108, 529] on icon "button" at bounding box center [105, 528] width 15 height 11
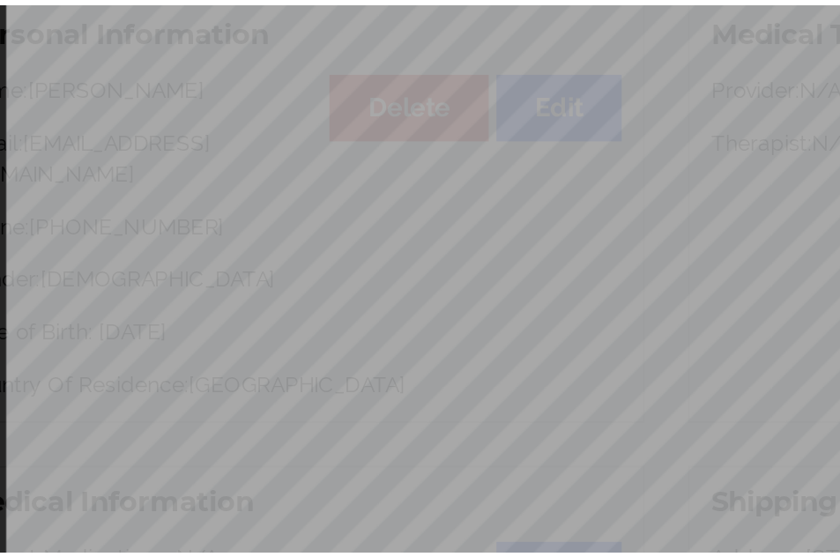
scroll to position [2, 0]
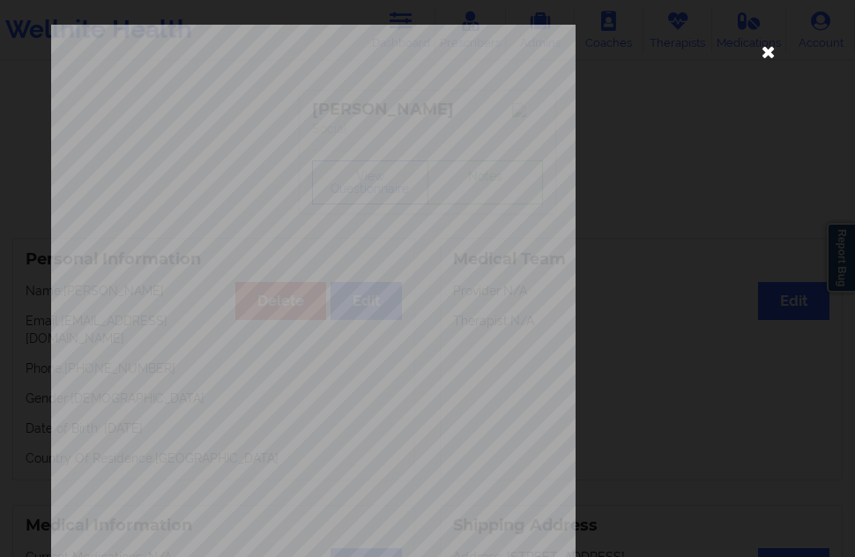
click at [762, 57] on icon at bounding box center [769, 51] width 28 height 28
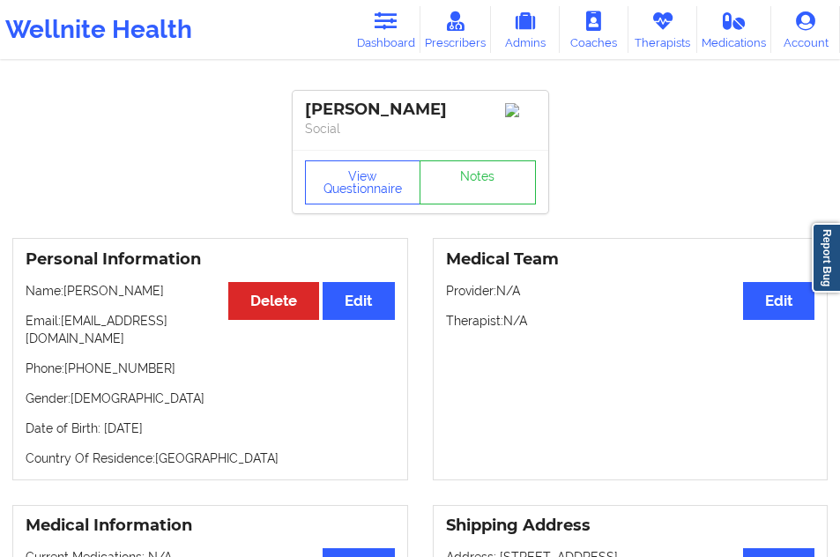
drag, startPoint x: 132, startPoint y: 419, endPoint x: 221, endPoint y: 419, distance: 89.0
click at [221, 420] on p "Date of Birth: [DEMOGRAPHIC_DATA]" at bounding box center [210, 429] width 369 height 18
click at [360, 196] on button "View Questionnaire" at bounding box center [363, 182] width 116 height 44
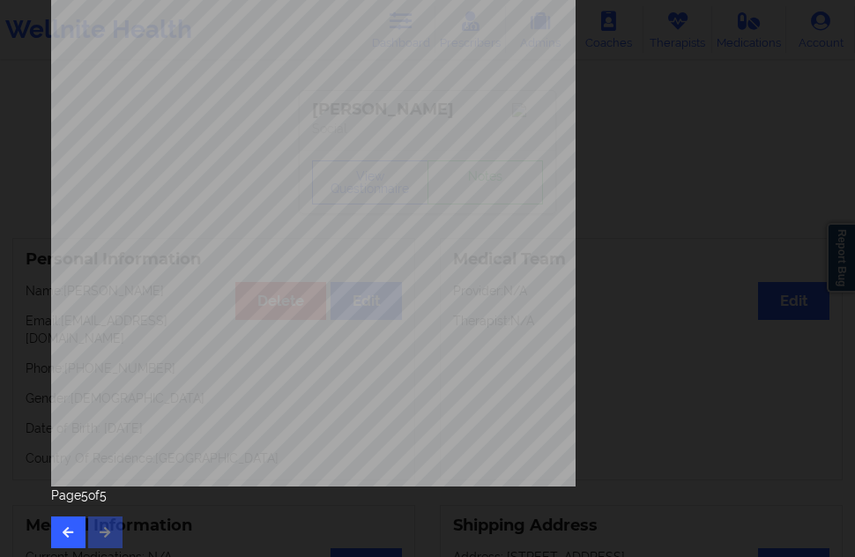
scroll to position [284, 0]
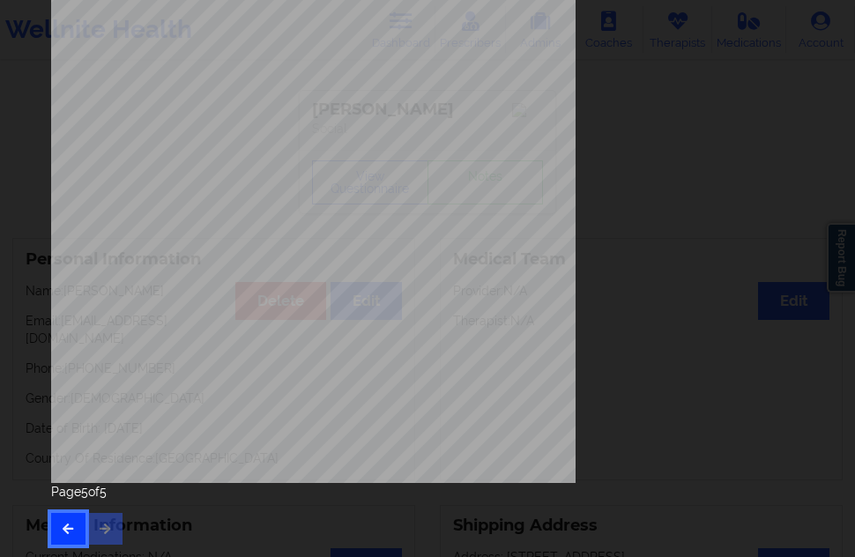
click at [58, 528] on button "button" at bounding box center [68, 529] width 34 height 32
click at [76, 517] on button "button" at bounding box center [68, 529] width 34 height 32
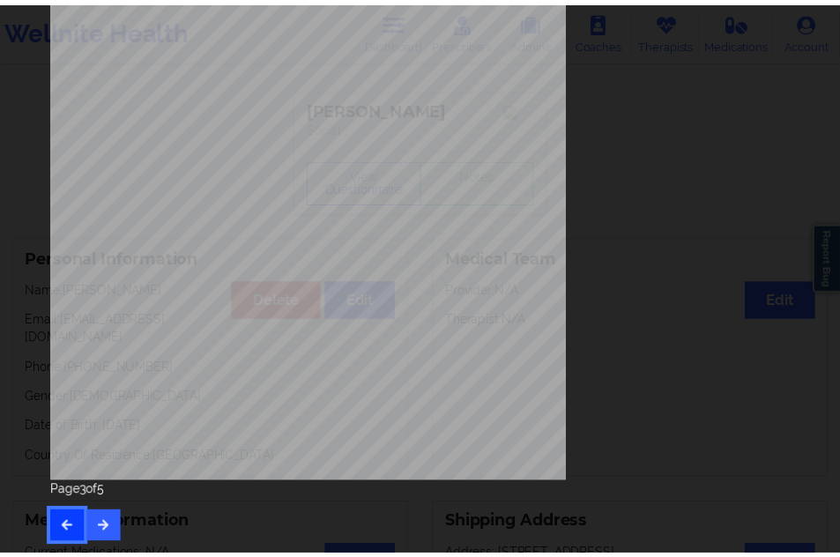
scroll to position [0, 0]
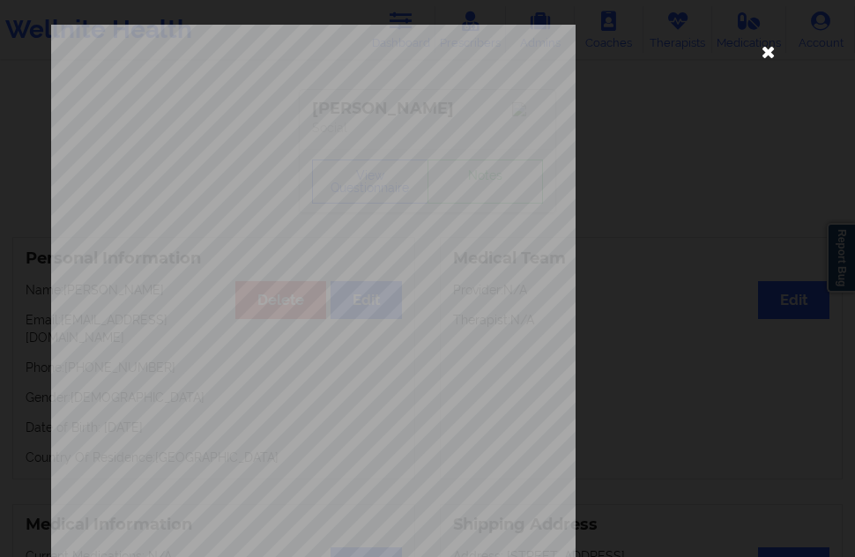
click at [757, 54] on icon at bounding box center [769, 51] width 28 height 28
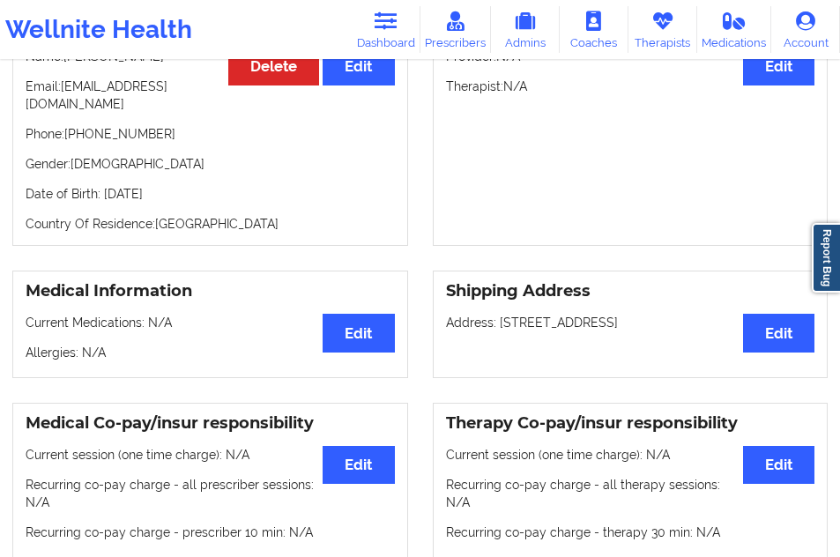
scroll to position [267, 0]
